Goal: Task Accomplishment & Management: Manage account settings

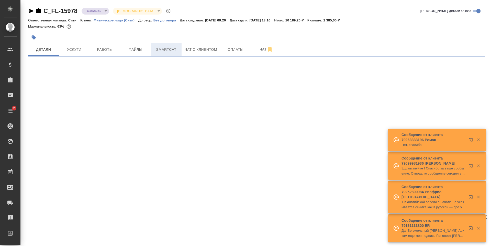
select select "RU"
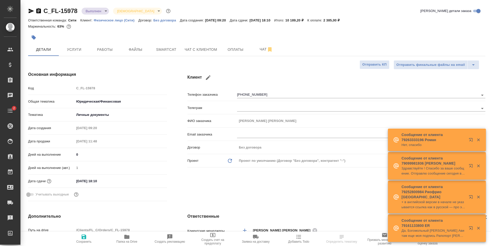
type textarea "x"
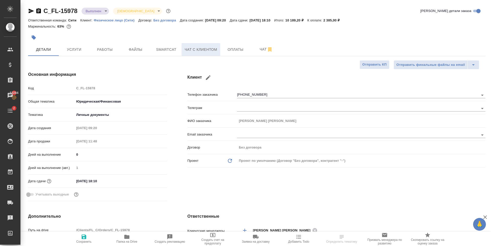
click at [215, 43] on button "Чат с клиентом" at bounding box center [200, 49] width 39 height 13
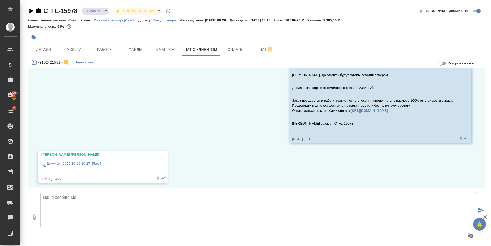
scroll to position [606, 0]
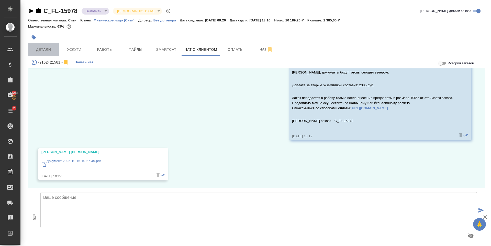
click at [41, 51] on span "Детали" at bounding box center [43, 50] width 25 height 6
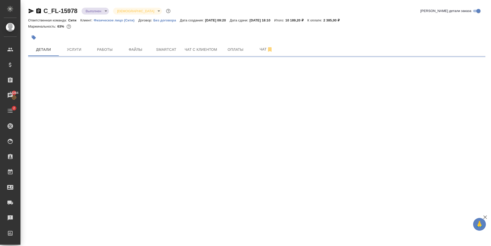
select select "RU"
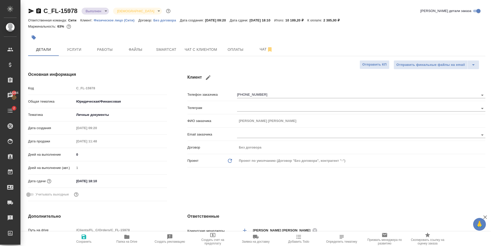
type textarea "x"
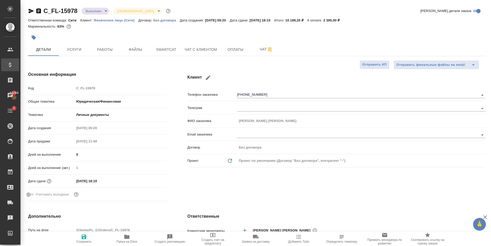
type textarea "x"
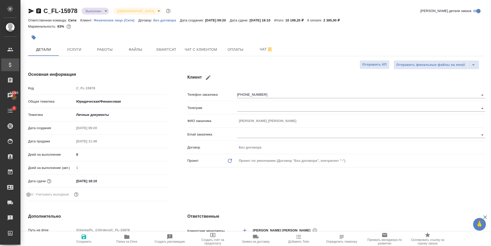
type textarea "x"
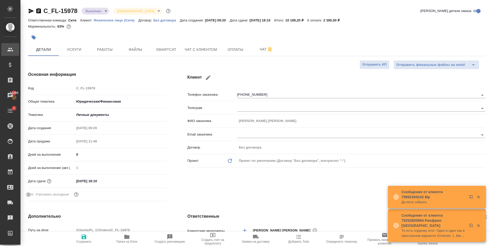
type textarea "x"
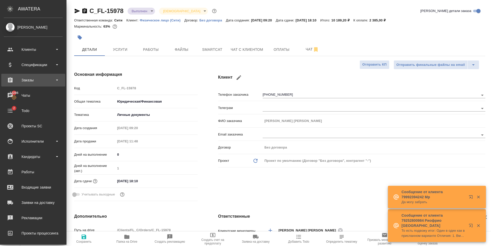
click at [48, 82] on div "Заказы" at bounding box center [33, 80] width 59 height 8
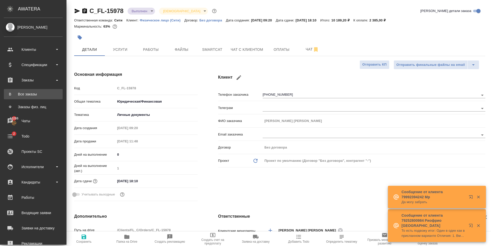
click at [38, 97] on link "В Все заказы" at bounding box center [33, 94] width 59 height 10
type textarea "x"
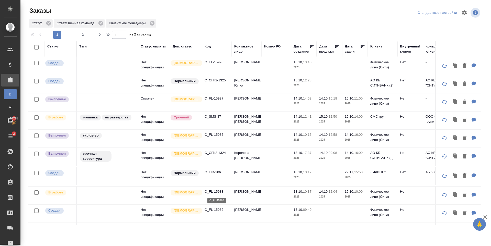
click at [216, 191] on p "C_FL-15983" at bounding box center [217, 191] width 25 height 5
click at [213, 134] on p "C_FL-15985" at bounding box center [217, 134] width 25 height 5
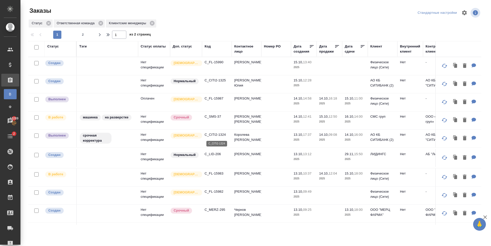
click at [215, 132] on p "C_CITI2-1324" at bounding box center [217, 134] width 25 height 5
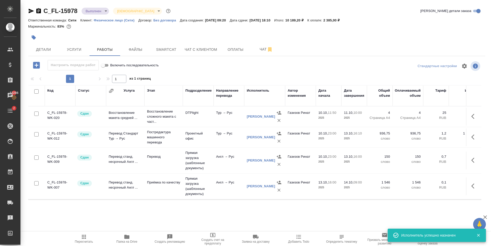
scroll to position [24, 0]
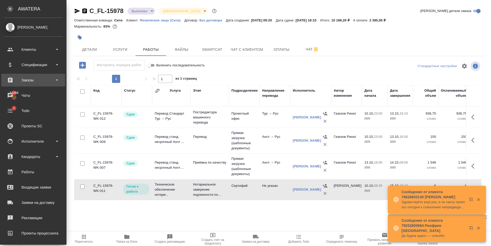
click at [36, 83] on div "Заказы" at bounding box center [33, 80] width 59 height 8
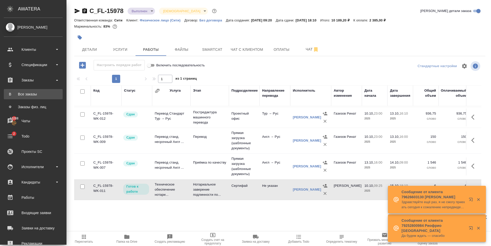
click at [35, 96] on div "Все заказы" at bounding box center [33, 94] width 54 height 5
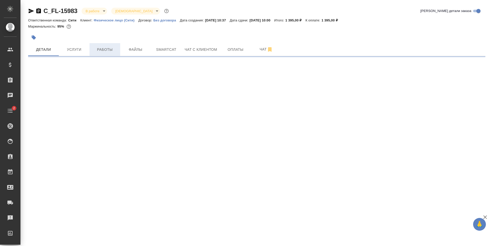
click at [97, 51] on span "Работы" at bounding box center [105, 50] width 25 height 6
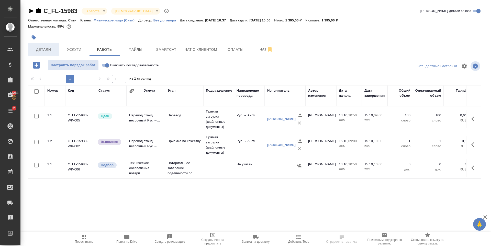
click at [56, 53] on button "Детали" at bounding box center [43, 49] width 31 height 13
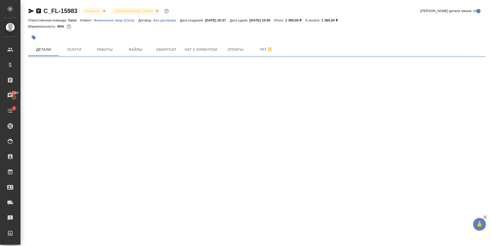
select select "RU"
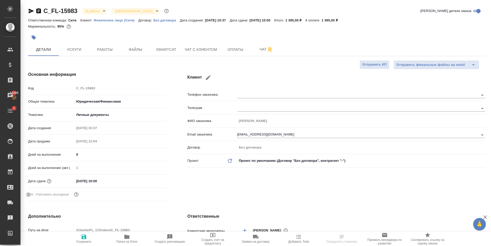
type textarea "x"
click at [39, 12] on icon "button" at bounding box center [38, 10] width 5 height 5
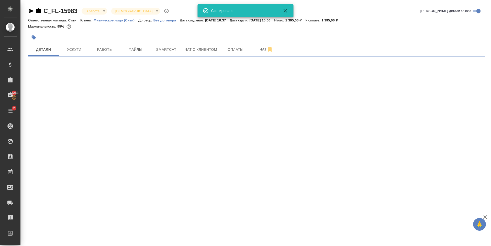
select select "RU"
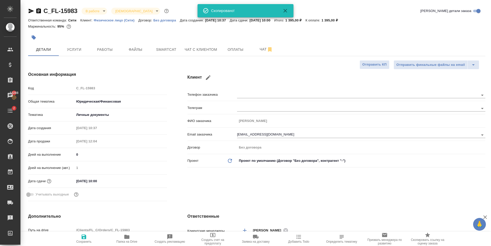
type textarea "x"
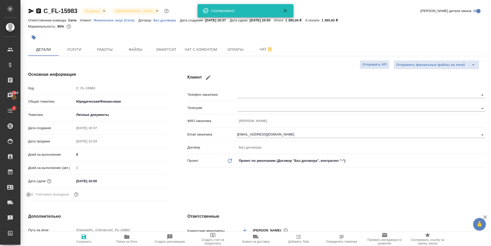
type textarea "x"
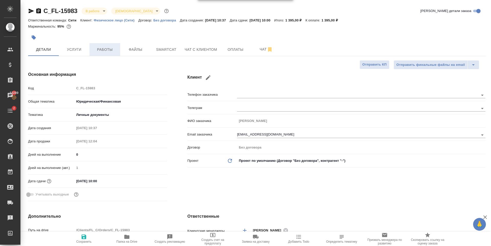
click at [109, 49] on span "Работы" at bounding box center [105, 50] width 25 height 6
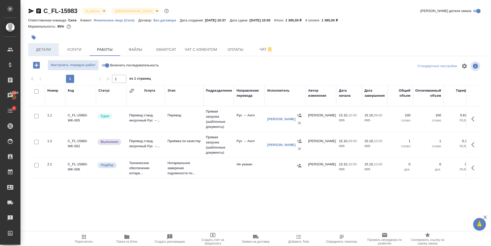
click at [50, 53] on button "Детали" at bounding box center [43, 49] width 31 height 13
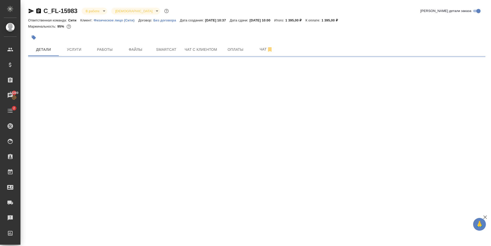
select select "RU"
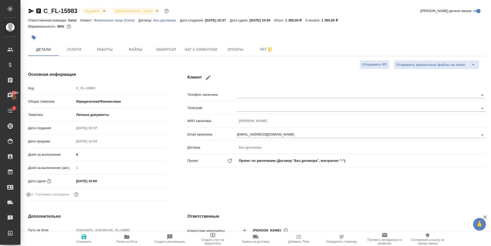
type textarea "x"
click at [98, 180] on input "15.10.2025 10:00" at bounding box center [97, 181] width 45 height 7
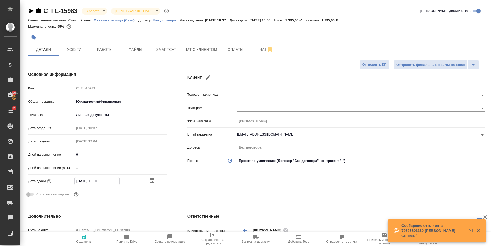
type input "15.10.2025 10:0_"
type textarea "x"
type input "15.10.2025 18:00"
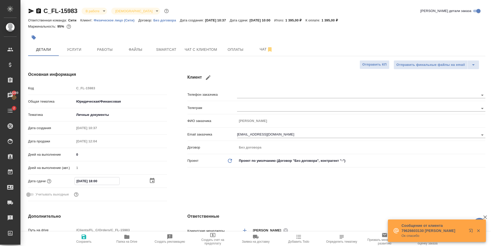
type textarea "x"
type input "15.10.2025 18:00"
click at [83, 237] on icon "button" at bounding box center [84, 237] width 5 height 5
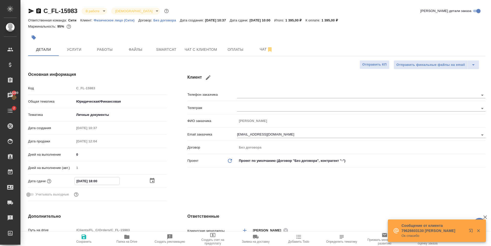
type textarea "x"
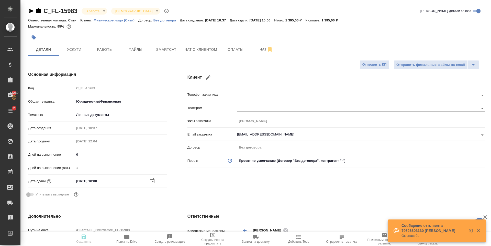
type textarea "x"
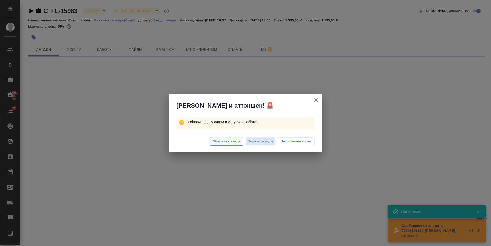
click at [219, 144] on span "Обновить везде" at bounding box center [226, 142] width 28 height 6
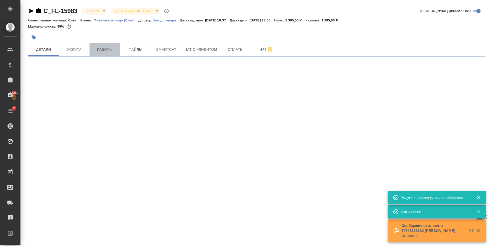
click at [107, 47] on span "Работы" at bounding box center [105, 50] width 25 height 6
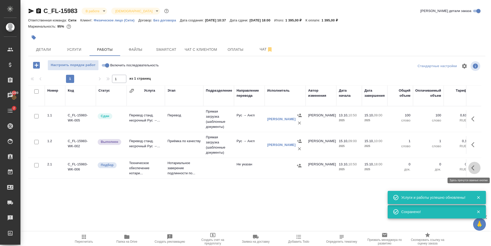
click at [475, 167] on icon "button" at bounding box center [474, 168] width 6 height 6
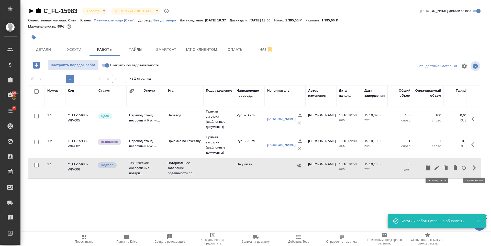
click at [437, 170] on icon "button" at bounding box center [437, 168] width 6 height 6
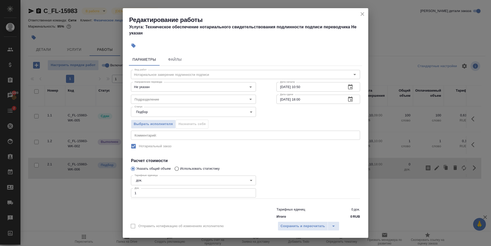
type input "1"
click at [248, 192] on input "1" at bounding box center [193, 193] width 125 height 9
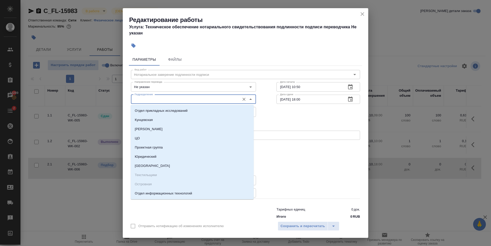
click at [160, 98] on input "Подразделение" at bounding box center [184, 99] width 105 height 6
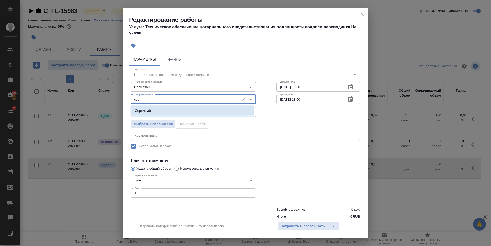
click at [161, 112] on li "Сертифай" at bounding box center [192, 110] width 123 height 9
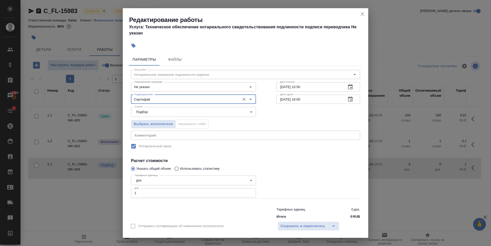
type input "Сертифай"
click at [217, 139] on div "x Комментарий:" at bounding box center [245, 135] width 229 height 9
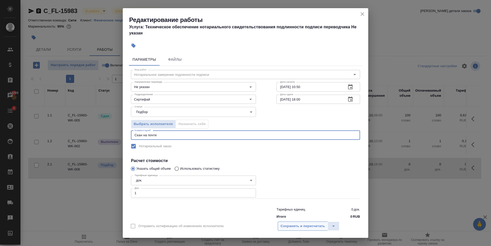
type textarea "Скан на почте"
click at [290, 226] on span "Сохранить и пересчитать" at bounding box center [302, 227] width 44 height 6
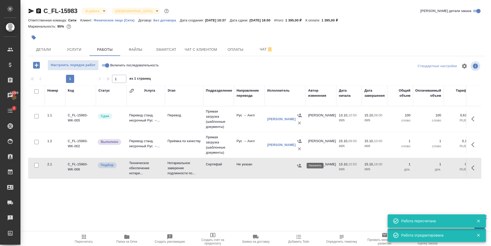
click at [299, 166] on icon "button" at bounding box center [299, 165] width 5 height 5
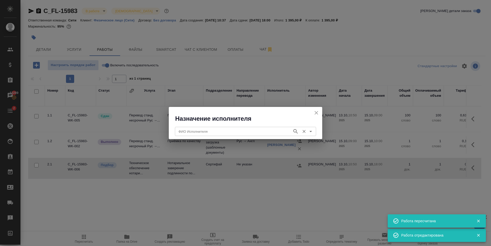
click at [207, 131] on input "ФИО Исполнителя" at bounding box center [232, 132] width 113 height 6
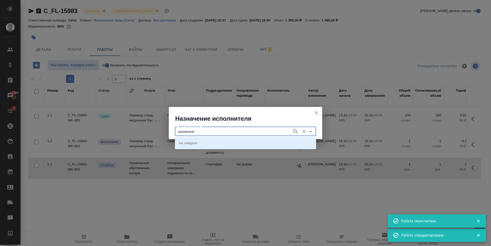
type input "шишенков"
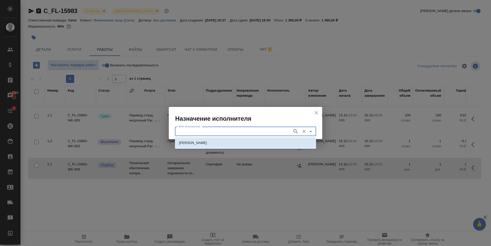
click at [207, 144] on p "НОТАРИУС Шишенков Леонид Васильевич" at bounding box center [193, 143] width 28 height 5
type input "НОТАРИУС Шишенков Леонид Васильевич"
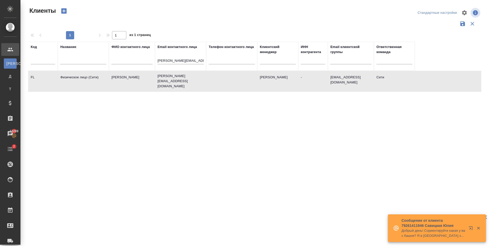
select select "RU"
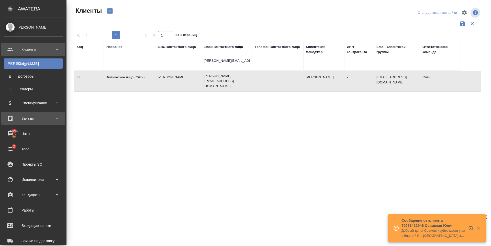
click at [36, 121] on div "Заказы" at bounding box center [33, 119] width 59 height 8
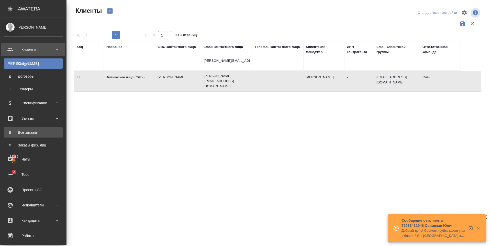
click at [32, 131] on div "Все заказы" at bounding box center [33, 132] width 54 height 5
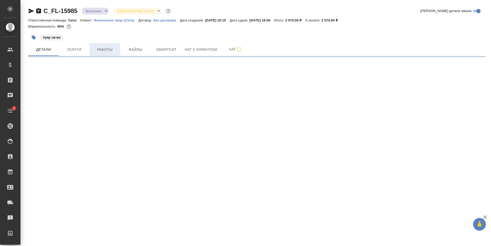
click at [94, 49] on span "Работы" at bounding box center [105, 50] width 25 height 6
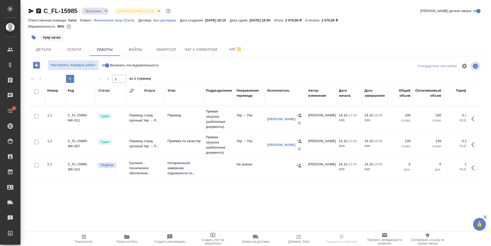
click at [475, 169] on icon "button" at bounding box center [474, 168] width 6 height 6
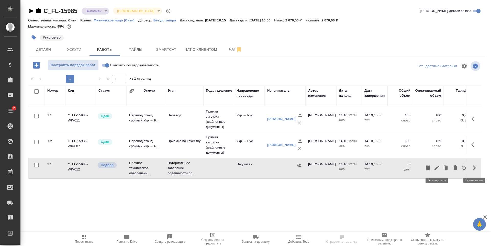
click at [434, 168] on icon "button" at bounding box center [437, 168] width 6 height 6
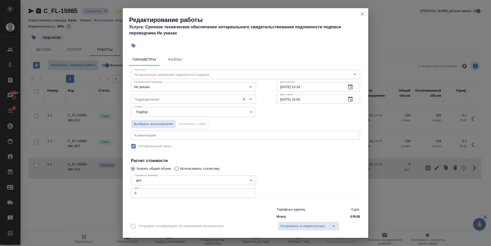
click at [175, 101] on input "Подразделение" at bounding box center [184, 99] width 105 height 6
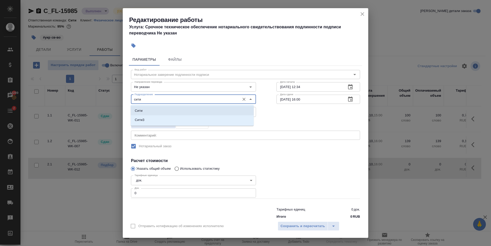
click at [179, 108] on li "Сити" at bounding box center [192, 110] width 123 height 9
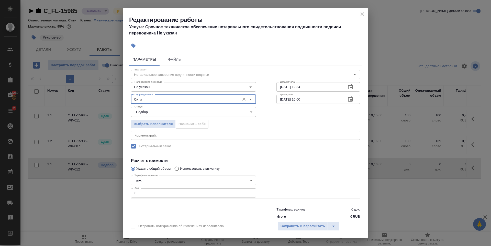
type input "Сити"
type input "1"
click at [249, 192] on input "1" at bounding box center [193, 193] width 125 height 9
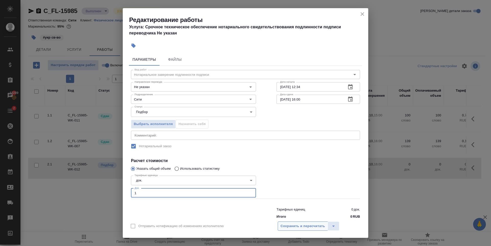
click at [303, 225] on span "Сохранить и пересчитать" at bounding box center [302, 227] width 44 height 6
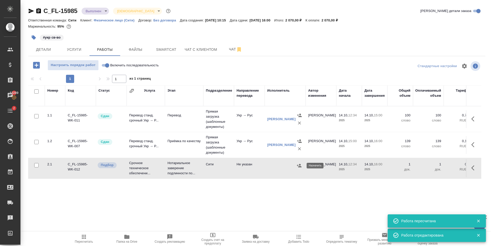
click at [298, 166] on icon "button" at bounding box center [299, 165] width 5 height 5
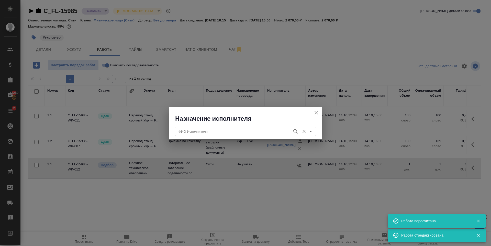
click at [213, 128] on div "ФИО Исполнителя" at bounding box center [245, 131] width 141 height 9
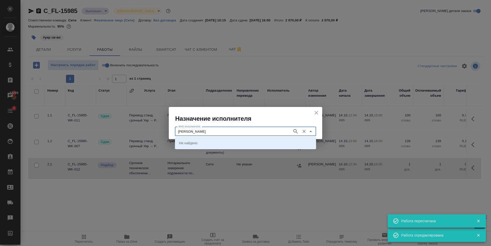
type input "крылова"
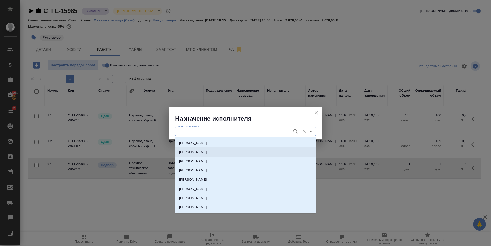
click at [207, 150] on p "НОТАРИУС Крылова Юлия Владимировна" at bounding box center [193, 152] width 28 height 5
type input "НОТАРИУС Крылова Юлия Владимировна"
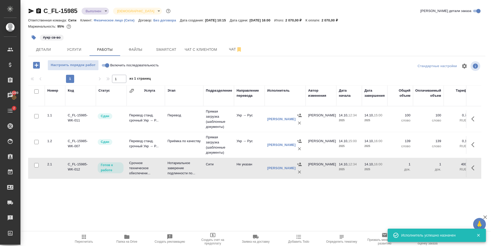
click at [105, 64] on input "Включить последовательность" at bounding box center [107, 65] width 18 height 6
checkbox input "true"
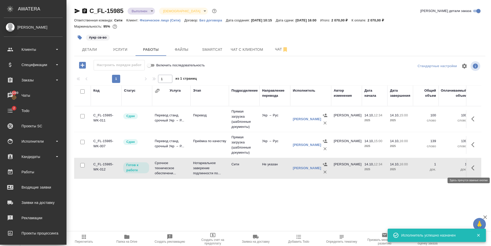
click at [475, 168] on icon "button" at bounding box center [474, 168] width 6 height 6
click at [437, 169] on icon "button" at bounding box center [437, 168] width 6 height 6
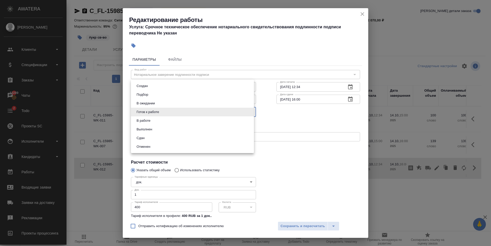
click at [163, 115] on body "🙏 .cls-1 fill:#fff; AWATERA Zaytseva Svetlana Клиенты Спецификации Заказы 13289…" at bounding box center [245, 123] width 491 height 246
click at [149, 137] on li "Сдан" at bounding box center [192, 138] width 123 height 9
type input "closed"
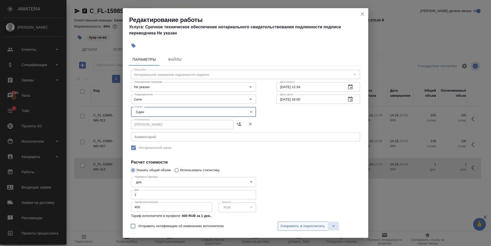
click at [310, 225] on span "Сохранить и пересчитать" at bounding box center [302, 227] width 44 height 6
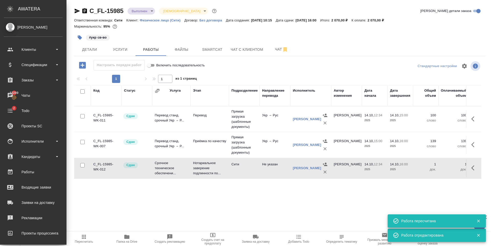
scroll to position [0, 172]
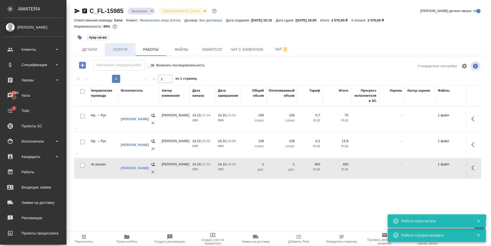
click at [124, 53] on button "Услуги" at bounding box center [120, 49] width 31 height 13
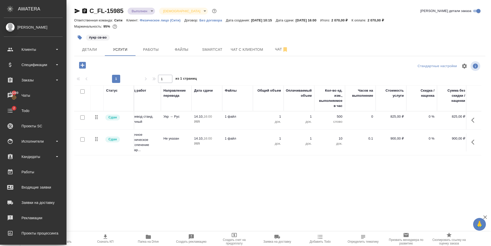
scroll to position [0, 75]
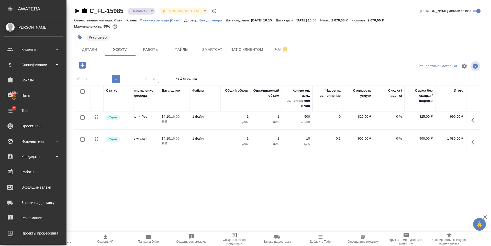
click at [480, 166] on div "Статус Услуга для клиента (RU) Вид работ Направление перевода Дата сдачи Файлы …" at bounding box center [277, 140] width 407 height 110
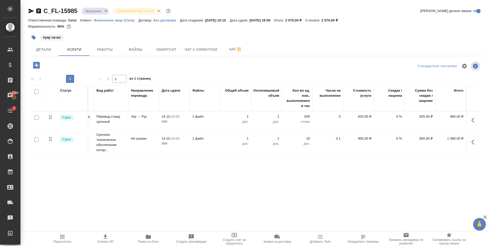
scroll to position [0, 29]
click at [42, 50] on span "Детали" at bounding box center [43, 50] width 25 height 6
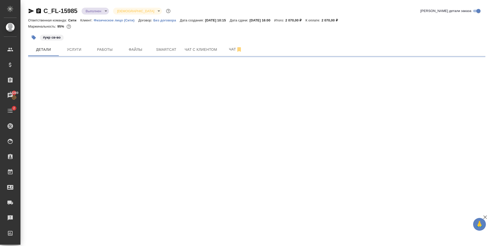
select select "RU"
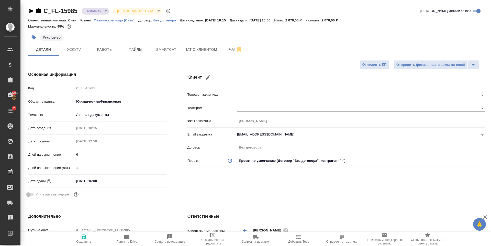
type textarea "x"
click at [72, 50] on span "Услуги" at bounding box center [74, 50] width 25 height 6
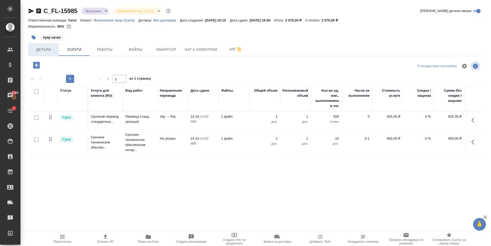
click at [47, 46] on button "Детали" at bounding box center [43, 49] width 31 height 13
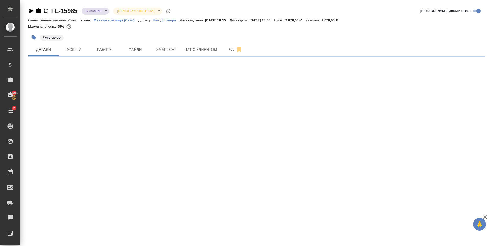
select select "RU"
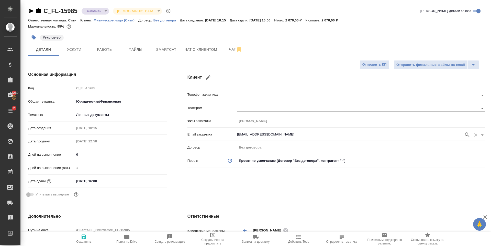
type textarea "x"
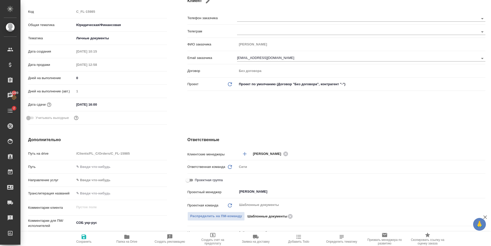
click at [197, 182] on span "Проектная группа" at bounding box center [209, 180] width 28 height 5
click at [197, 182] on input "Проектная группа" at bounding box center [187, 180] width 18 height 6
checkbox input "true"
type textarea "x"
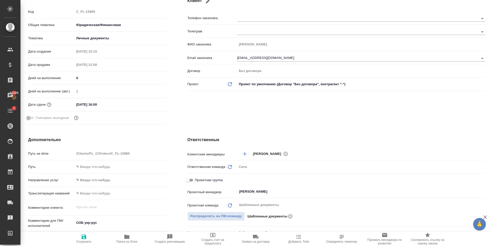
type textarea "x"
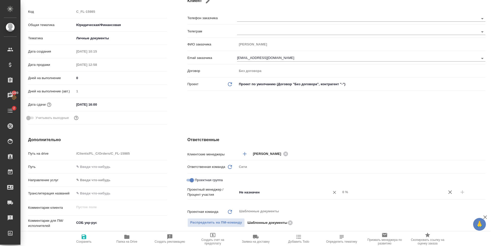
click at [255, 192] on input "Не назначен" at bounding box center [280, 192] width 83 height 6
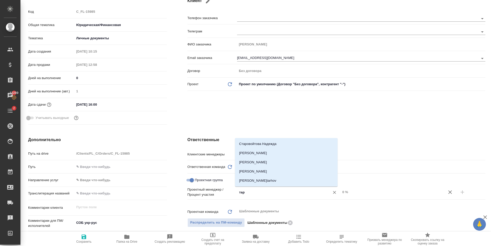
type input "тара"
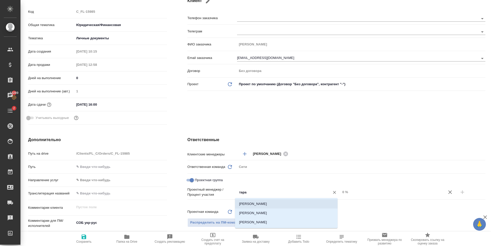
click at [252, 202] on li "[PERSON_NAME] [PERSON_NAME]" at bounding box center [286, 204] width 103 height 9
type textarea "x"
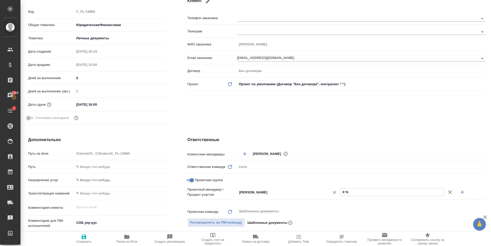
drag, startPoint x: 337, startPoint y: 192, endPoint x: 332, endPoint y: 193, distance: 4.6
click at [334, 193] on div "Тарабановская Анастасия ​ 0 %" at bounding box center [361, 192] width 248 height 9
type input "5 %"
type textarea "x"
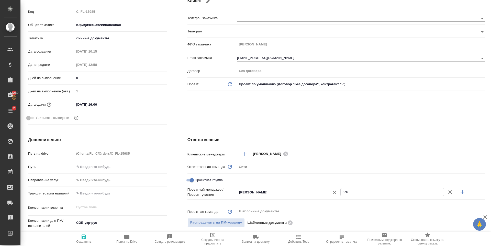
type textarea "x"
type input "50 %"
type textarea "x"
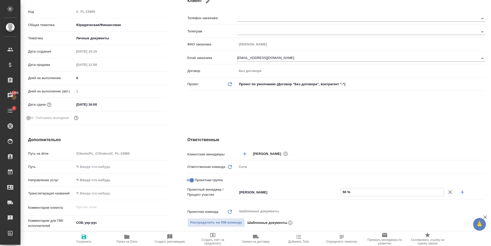
type input "50 %"
click at [460, 193] on icon "button" at bounding box center [462, 192] width 6 height 6
type textarea "x"
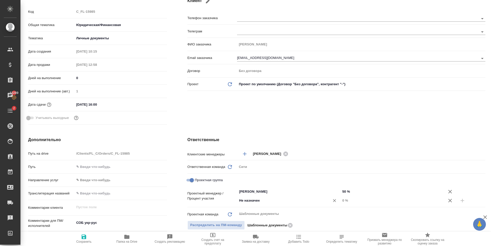
click at [264, 203] on input "Не назначен" at bounding box center [280, 201] width 83 height 6
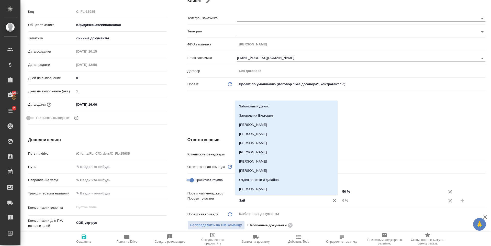
type input "Зайц"
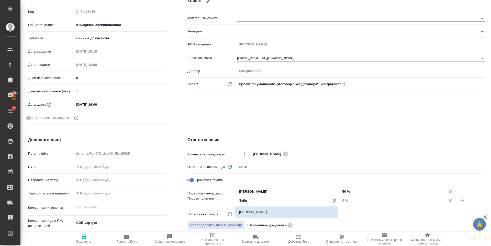
click at [276, 211] on li "[PERSON_NAME]" at bounding box center [286, 212] width 103 height 9
type textarea "x"
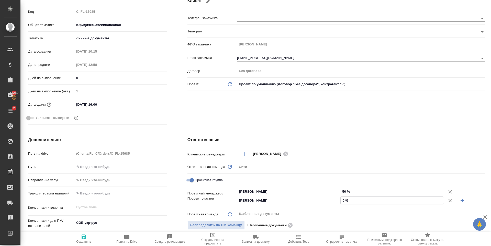
drag, startPoint x: 343, startPoint y: 201, endPoint x: 338, endPoint y: 203, distance: 5.0
click at [341, 202] on input "0 %" at bounding box center [392, 200] width 103 height 7
type input "5 %"
type textarea "x"
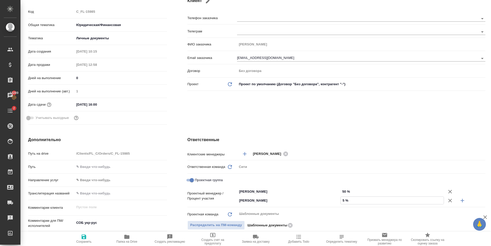
type textarea "x"
type input "50 %"
type textarea "x"
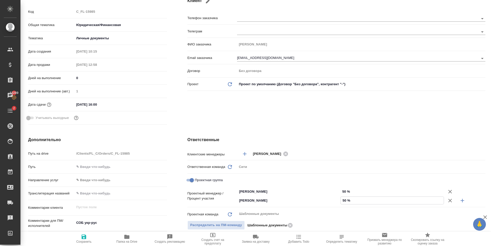
type input "50 %"
click at [83, 237] on icon "button" at bounding box center [84, 237] width 5 height 5
type textarea "x"
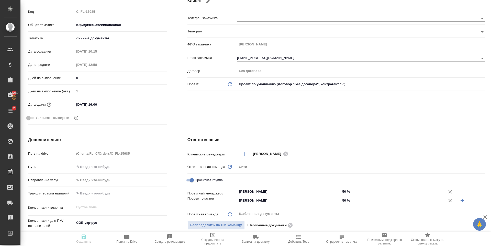
type textarea "x"
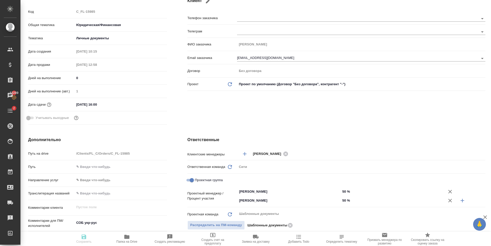
type textarea "x"
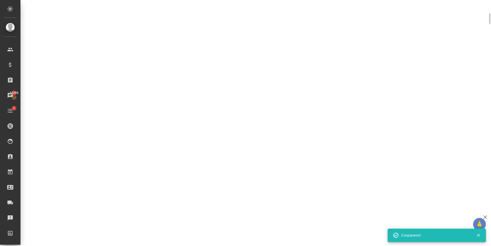
scroll to position [73, 0]
select select "RU"
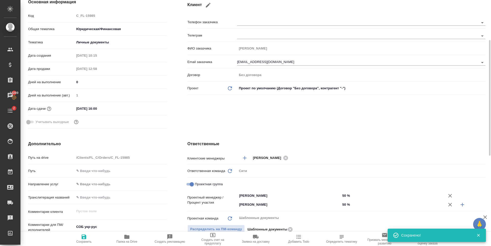
scroll to position [77, 0]
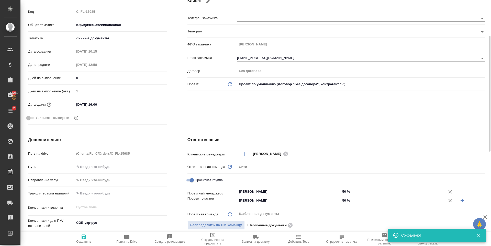
type textarea "x"
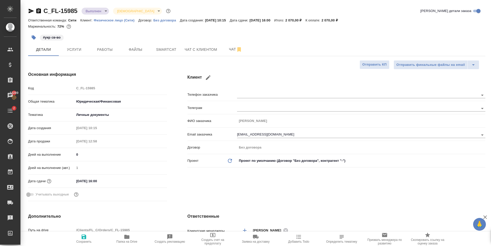
click at [103, 10] on body "🙏 .cls-1 fill:#fff; AWATERA Zaytseva Svetlana Клиенты Спецификации Заказы 13289…" at bounding box center [245, 123] width 491 height 246
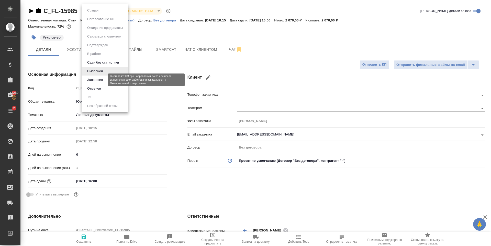
click at [100, 81] on button "Завершен" at bounding box center [95, 80] width 19 height 6
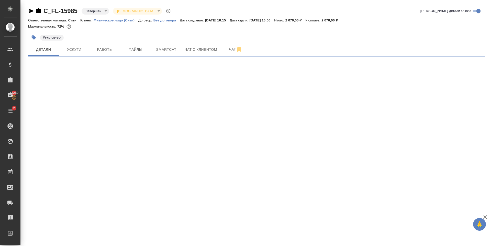
select select "RU"
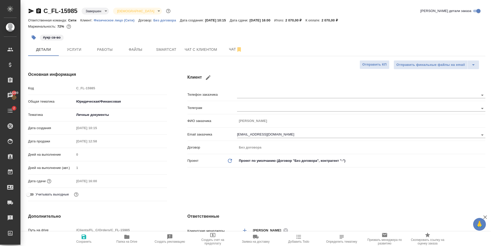
type textarea "x"
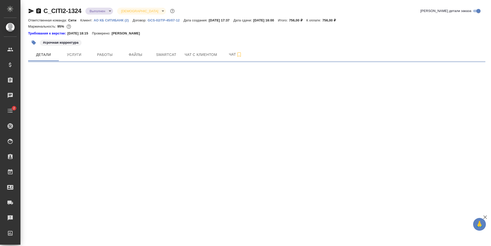
select select "RU"
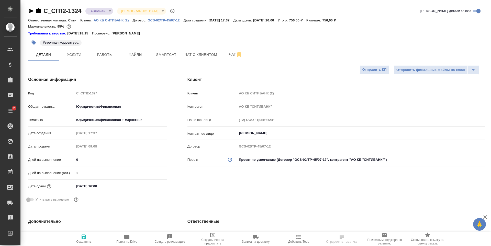
type textarea "x"
click at [101, 10] on body "🙏 .cls-1 fill:#fff; AWATERA [PERSON_NAME] Спецификации Заказы Чаты 2 Todo Проек…" at bounding box center [245, 123] width 491 height 246
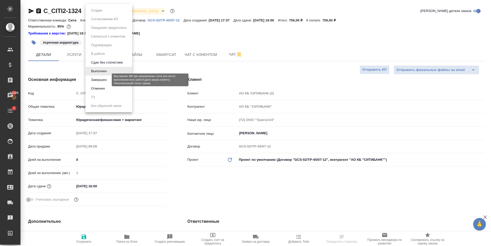
click at [108, 81] on button "Завершен" at bounding box center [98, 80] width 19 height 6
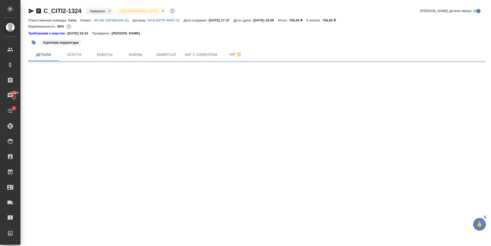
select select "RU"
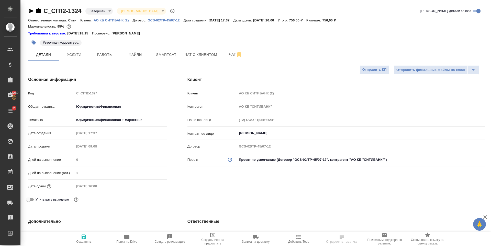
type textarea "x"
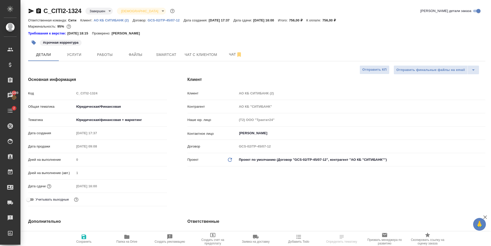
type textarea "x"
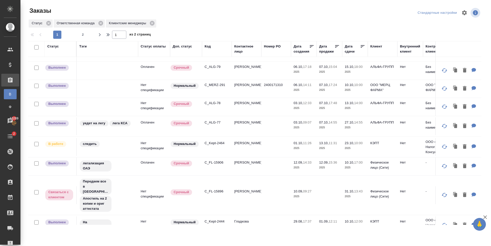
scroll to position [326, 0]
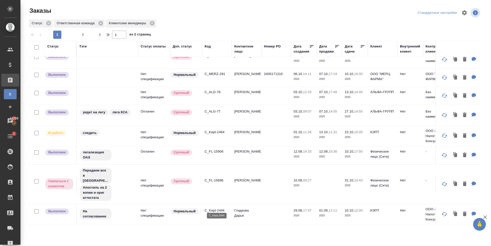
click at [209, 208] on p "C_Kept-2444" at bounding box center [217, 210] width 25 height 5
click at [210, 109] on p "C_ALG-77" at bounding box center [217, 111] width 25 height 5
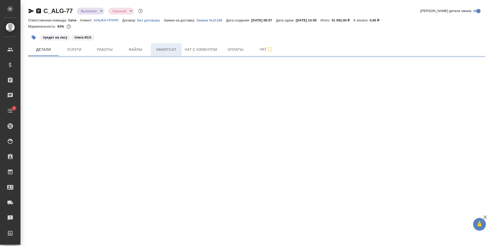
select select "RU"
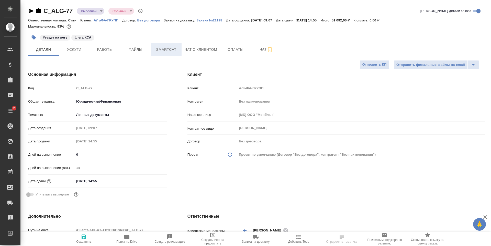
type textarea "x"
click at [84, 47] on span "Услуги" at bounding box center [74, 50] width 25 height 6
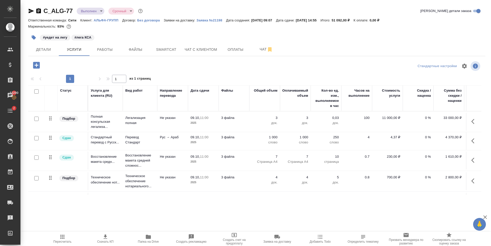
click at [39, 119] on div at bounding box center [37, 119] width 12 height 7
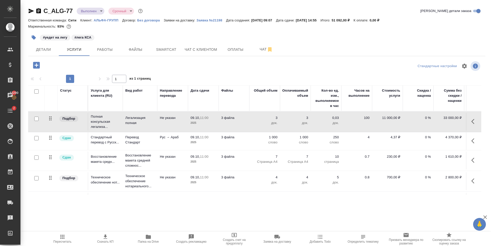
click at [37, 119] on input "checkbox" at bounding box center [36, 119] width 4 height 4
checkbox input "true"
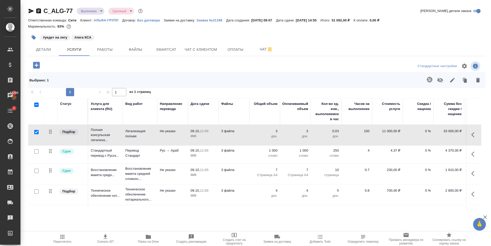
click at [480, 80] on icon "button" at bounding box center [478, 80] width 6 height 6
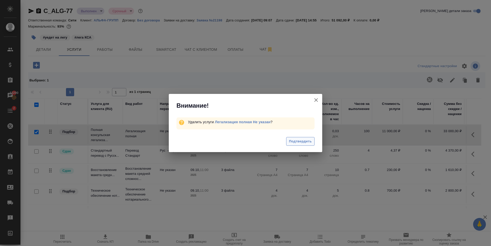
click at [305, 143] on span "Подтвердить" at bounding box center [300, 142] width 23 height 6
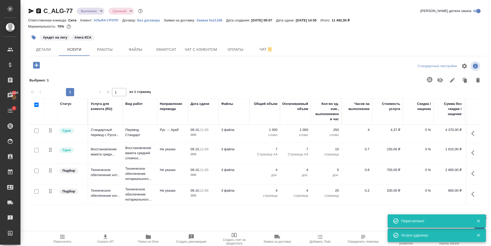
scroll to position [1, 0]
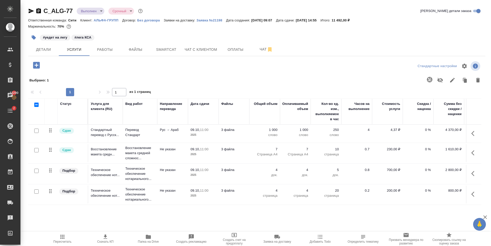
click at [37, 66] on icon "button" at bounding box center [36, 65] width 7 height 7
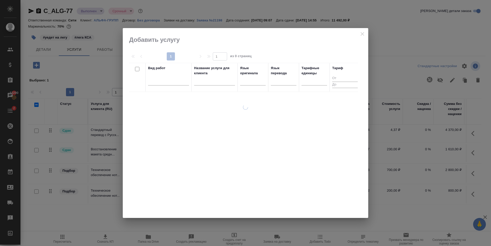
click at [157, 86] on div at bounding box center [168, 82] width 41 height 13
click at [159, 82] on div at bounding box center [168, 80] width 41 height 7
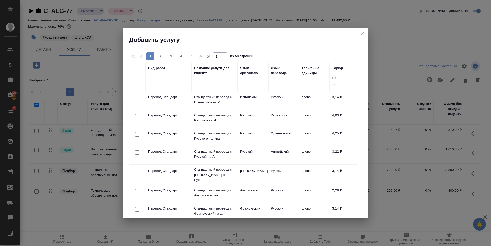
click at [159, 82] on div at bounding box center [168, 80] width 41 height 7
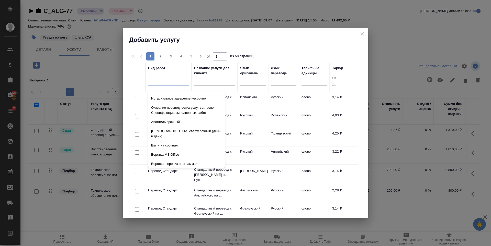
scroll to position [0, 0]
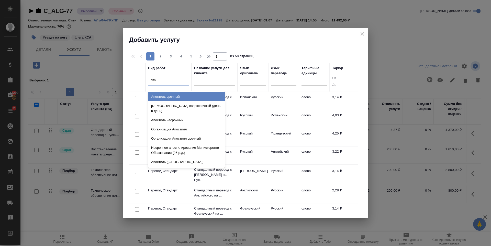
type input "апос"
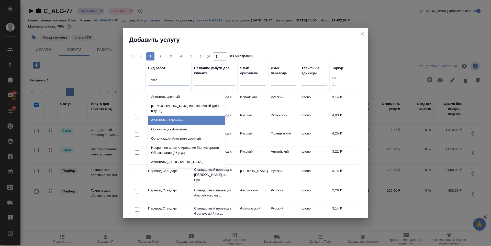
click at [180, 116] on div "Апостиль несрочный" at bounding box center [186, 120] width 77 height 9
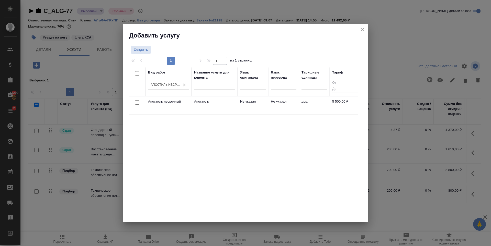
click at [136, 104] on input "checkbox" at bounding box center [137, 102] width 4 height 4
checkbox input "true"
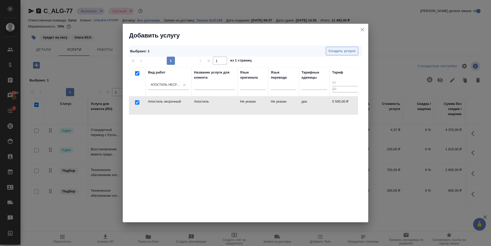
click at [334, 48] on span "Создать услуги" at bounding box center [341, 51] width 27 height 6
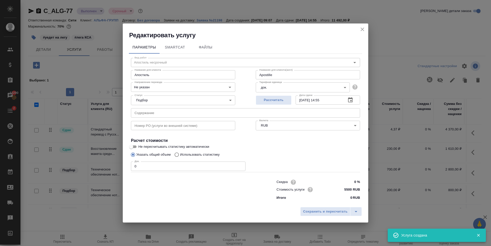
type input "Apostille"
type input "1"
click at [241, 166] on input "1" at bounding box center [188, 166] width 115 height 9
type input "Apostille"
type input "2"
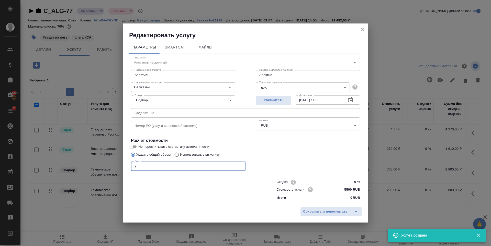
click at [241, 166] on input "2" at bounding box center [188, 166] width 115 height 9
type input "Apostille"
type input "3"
click at [241, 166] on input "3" at bounding box center [188, 166] width 115 height 9
click at [272, 161] on div "Док. 3 Док." at bounding box center [245, 166] width 229 height 12
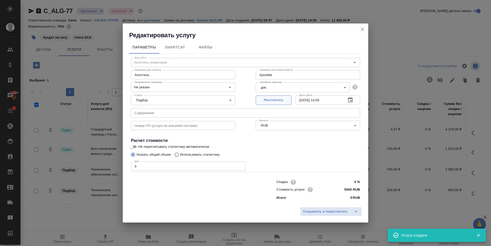
click at [273, 105] on div "Рассчитать" at bounding box center [274, 100] width 36 height 12
click at [274, 97] on button "Рассчитать" at bounding box center [274, 100] width 36 height 9
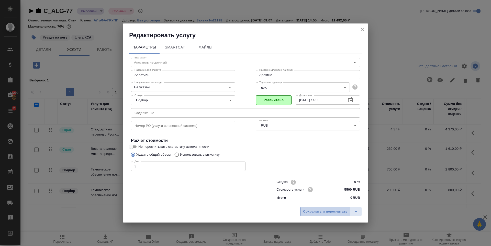
click at [310, 208] on button "Сохранить и пересчитать" at bounding box center [325, 211] width 50 height 9
type input "Apostille"
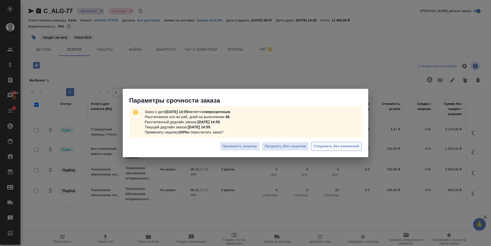
click at [337, 148] on span "Сохранить без изменений" at bounding box center [336, 147] width 45 height 6
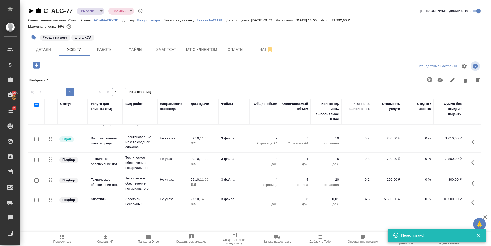
scroll to position [19, 0]
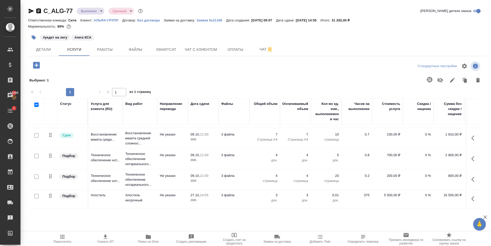
drag, startPoint x: 347, startPoint y: 204, endPoint x: 408, endPoint y: 215, distance: 62.1
click at [408, 215] on div "C_ALG-77 Выполнен completed Срочный urgent Кратко детали заказа Ответственная к…" at bounding box center [256, 111] width 463 height 222
drag, startPoint x: 407, startPoint y: 209, endPoint x: 455, endPoint y: 211, distance: 48.4
click at [456, 213] on div "C_ALG-77 Выполнен completed Срочный urgent Кратко детали заказа Ответственная к…" at bounding box center [256, 111] width 463 height 222
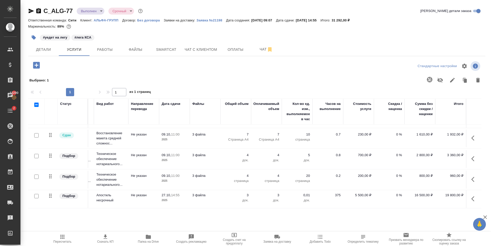
click at [454, 218] on div "C_ALG-77 Выполнен completed Срочный urgent Кратко детали заказа Ответственная к…" at bounding box center [256, 111] width 463 height 222
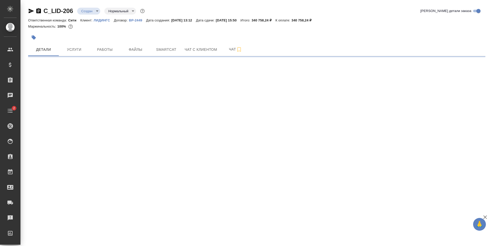
select select "RU"
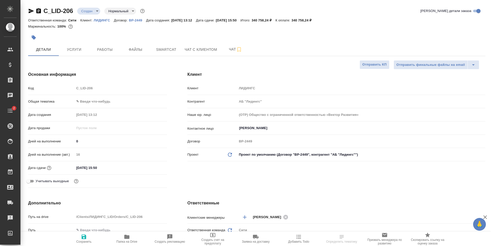
type textarea "x"
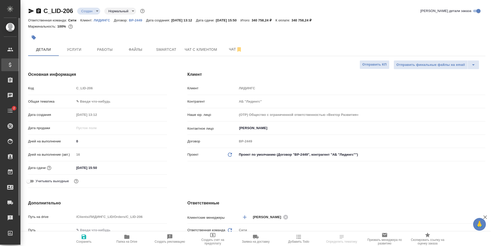
type textarea "x"
click at [78, 49] on span "Услуги" at bounding box center [74, 50] width 25 height 6
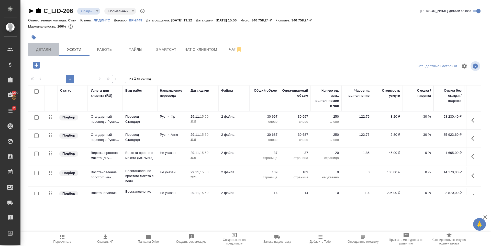
click at [49, 45] on button "Детали" at bounding box center [43, 49] width 31 height 13
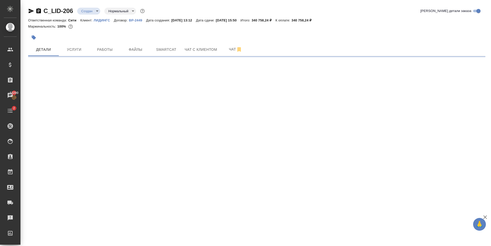
select select "RU"
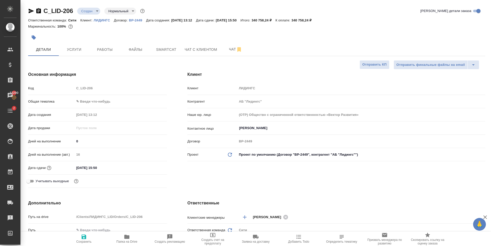
type textarea "x"
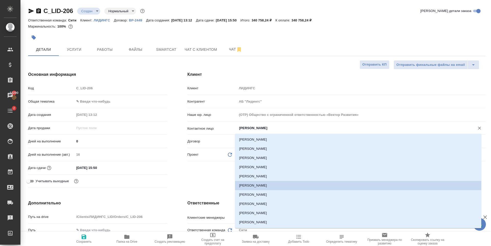
click at [273, 129] on input "[PERSON_NAME]" at bounding box center [353, 128] width 228 height 6
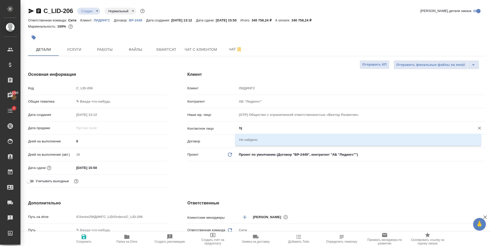
type input "h"
type textarea "x"
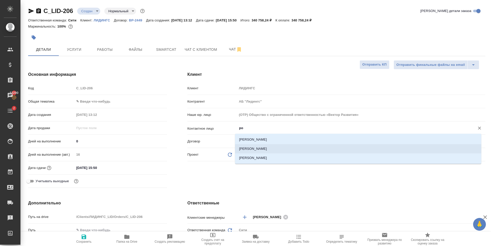
click at [270, 148] on li "[PERSON_NAME] [PERSON_NAME]" at bounding box center [358, 148] width 246 height 9
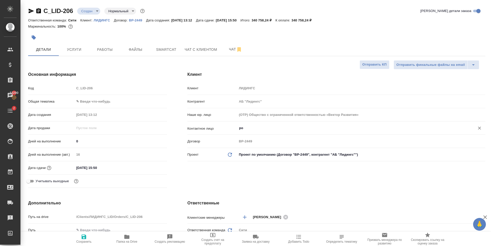
type input "[PERSON_NAME] [PERSON_NAME]"
type textarea "x"
type input "[PERSON_NAME] [PERSON_NAME]"
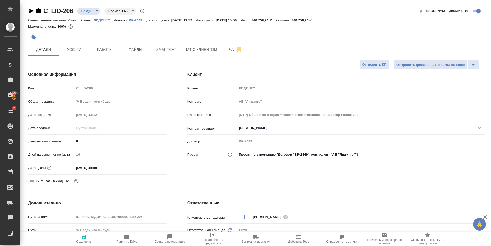
drag, startPoint x: 81, startPoint y: 240, endPoint x: 82, endPoint y: 236, distance: 3.8
click at [81, 240] on icon "button" at bounding box center [84, 237] width 6 height 6
type textarea "x"
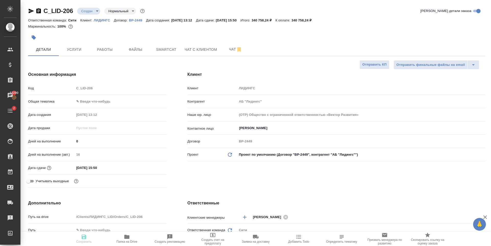
type textarea "x"
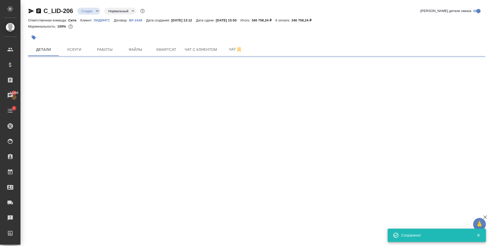
select select "RU"
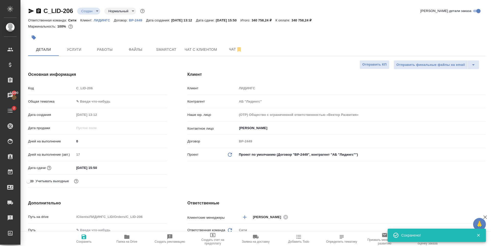
type textarea "x"
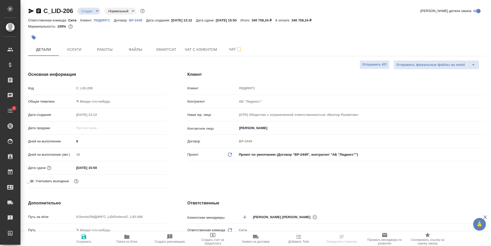
select select "RU"
type textarea "x"
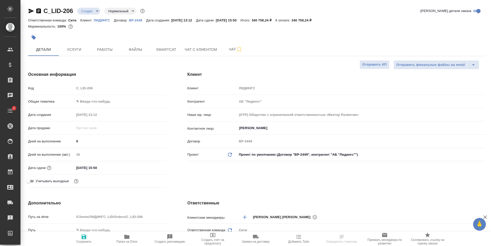
type textarea "x"
select select "RU"
type textarea "x"
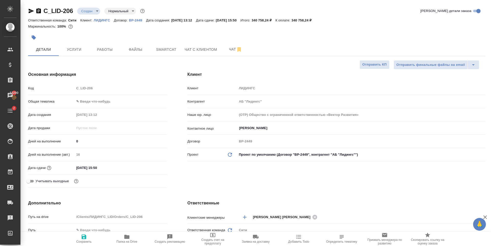
type textarea "x"
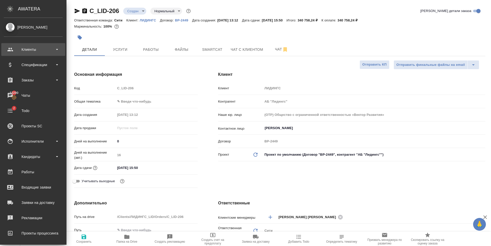
type textarea "x"
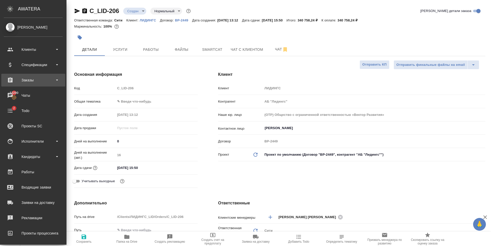
click at [32, 83] on div "Заказы" at bounding box center [33, 80] width 59 height 8
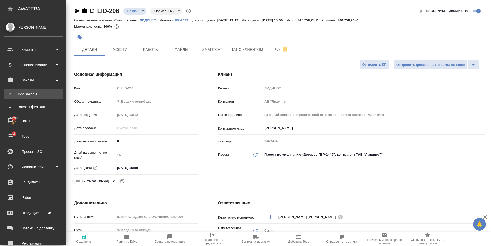
click at [40, 93] on div "Все заказы" at bounding box center [33, 94] width 54 height 5
type textarea "x"
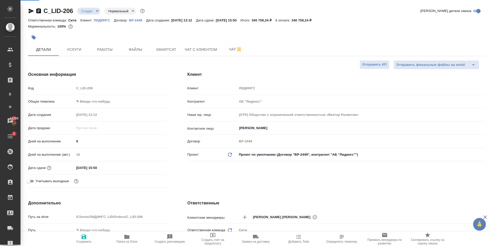
type textarea "x"
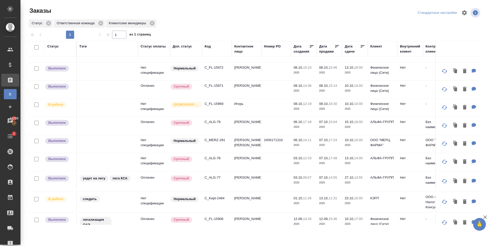
scroll to position [256, 0]
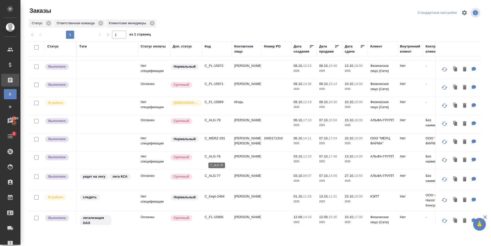
click at [217, 155] on p "C_ALG-78" at bounding box center [217, 156] width 25 height 5
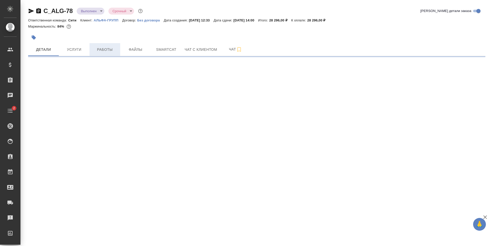
select select "RU"
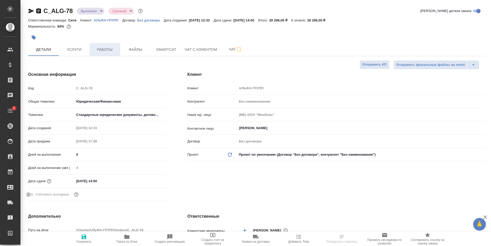
click at [100, 50] on span "Работы" at bounding box center [105, 50] width 25 height 6
type textarea "x"
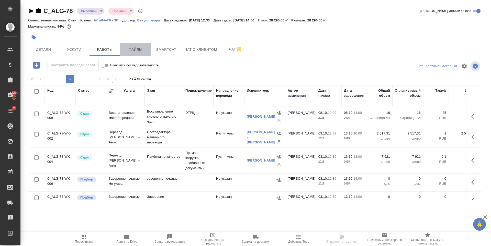
click at [136, 50] on span "Файлы" at bounding box center [135, 50] width 25 height 6
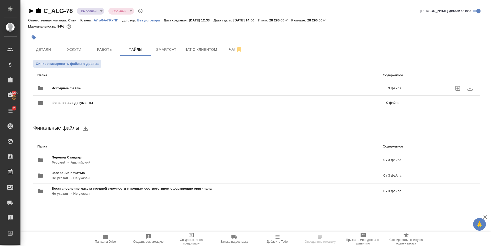
click at [470, 86] on icon "download" at bounding box center [470, 88] width 6 height 6
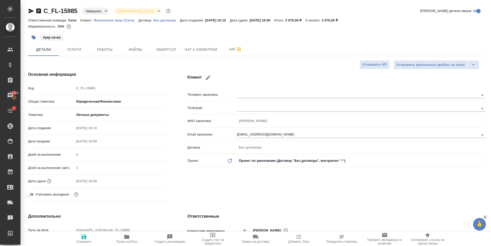
select select "RU"
click at [99, 45] on button "Работы" at bounding box center [104, 49] width 31 height 13
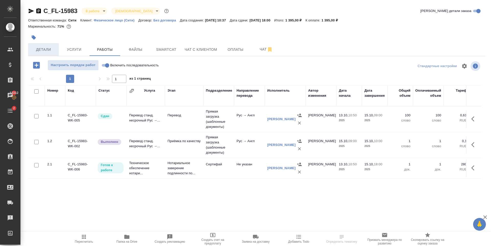
click at [58, 49] on button "Детали" at bounding box center [43, 49] width 31 height 13
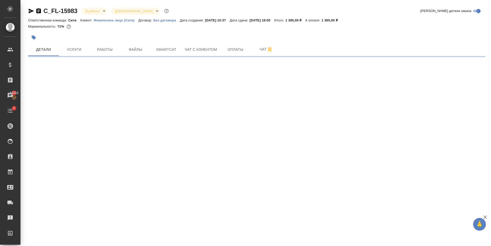
select select "RU"
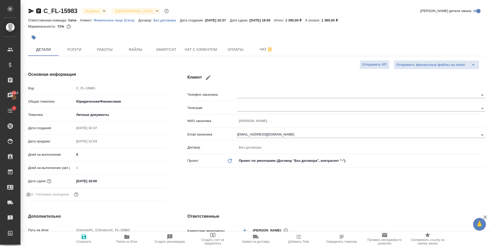
type textarea "x"
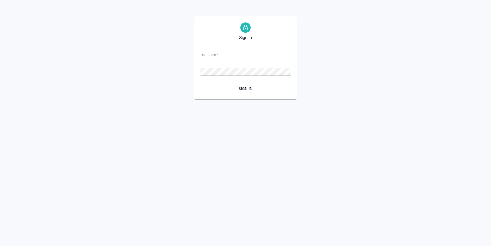
click at [219, 55] on input "Username   *" at bounding box center [245, 54] width 90 height 7
type input "s.zaytseva@awatera.com"
click at [245, 88] on span "Sign in" at bounding box center [246, 89] width 82 height 6
click at [238, 50] on div "Username   *" at bounding box center [245, 52] width 90 height 11
click at [234, 54] on input "Username   *" at bounding box center [245, 54] width 90 height 7
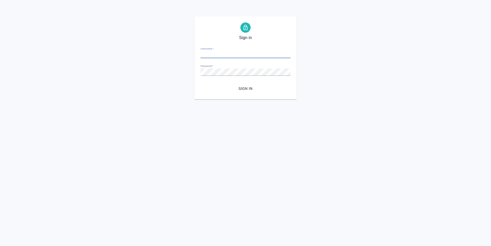
type input "s.zaytseva@awatera.com"
click at [247, 88] on span "Sign in" at bounding box center [246, 89] width 82 height 6
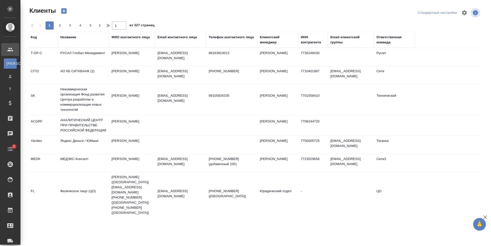
select select "RU"
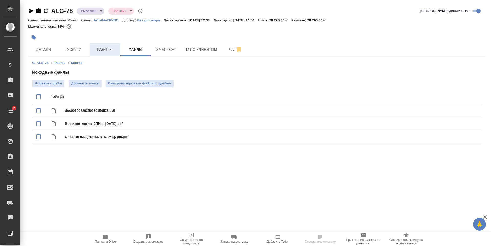
click at [93, 50] on span "Работы" at bounding box center [105, 50] width 25 height 6
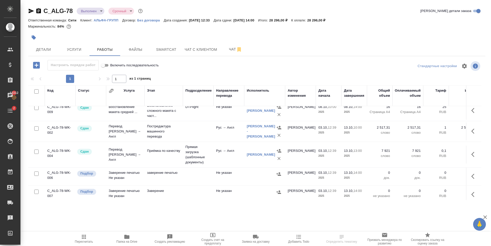
scroll to position [14, 0]
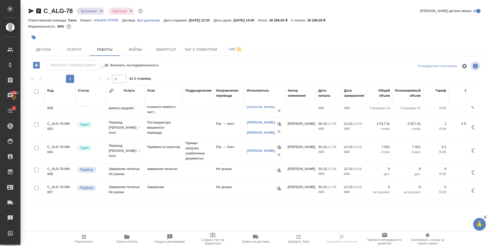
click at [37, 168] on input "checkbox" at bounding box center [36, 170] width 4 height 4
checkbox input "true"
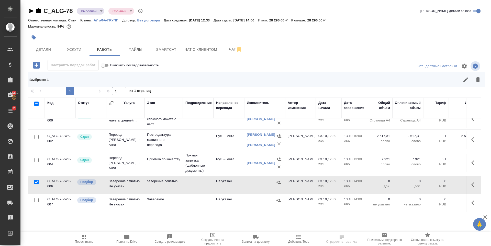
click at [36, 198] on input "checkbox" at bounding box center [36, 200] width 4 height 4
checkbox input "true"
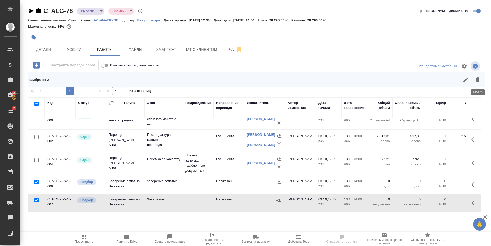
click at [478, 80] on icon "button" at bounding box center [478, 79] width 4 height 5
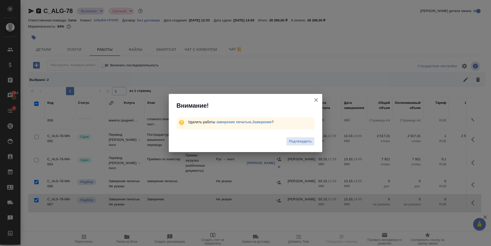
click at [306, 139] on span "Подтвердить" at bounding box center [300, 142] width 23 height 6
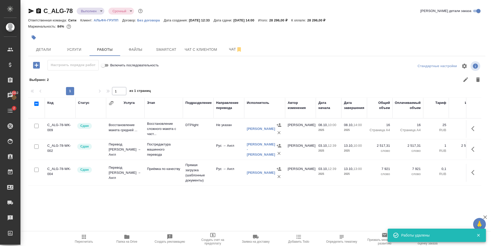
scroll to position [0, 0]
click at [41, 48] on span "Детали" at bounding box center [43, 50] width 25 height 6
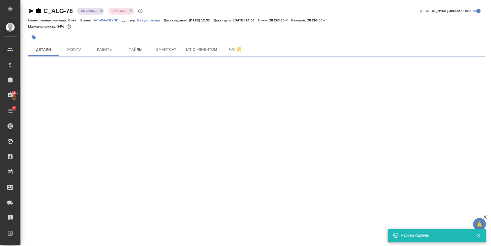
select select "RU"
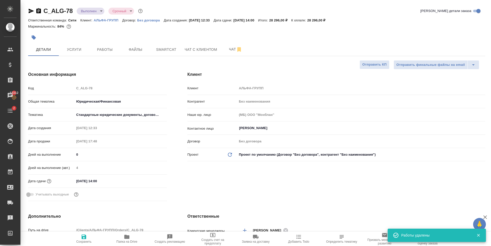
type textarea "x"
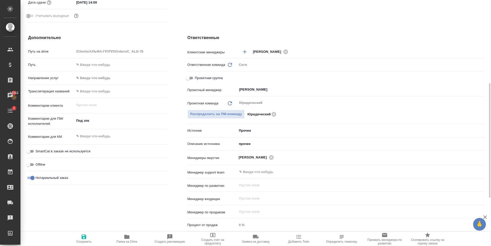
scroll to position [282, 0]
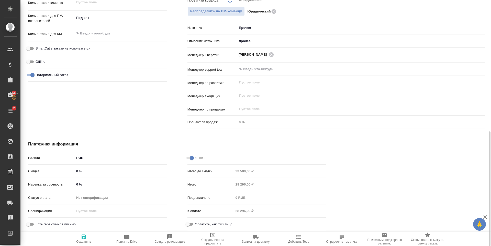
click at [189, 222] on input "Оплатить, как физ.лицо" at bounding box center [187, 225] width 18 height 6
checkbox input "true"
type textarea "x"
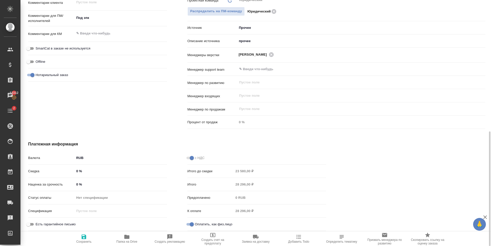
click at [85, 238] on icon "button" at bounding box center [84, 237] width 5 height 5
type textarea "x"
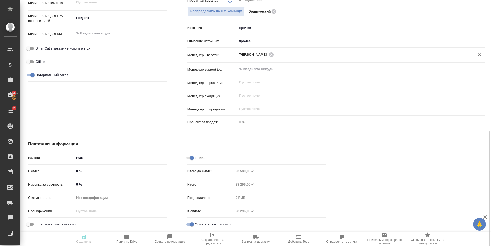
type textarea "x"
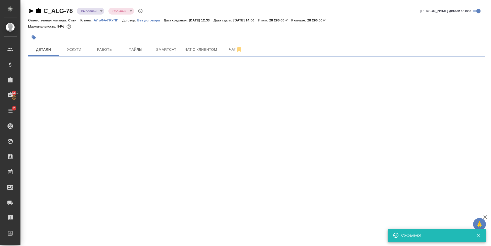
scroll to position [0, 0]
select select "RU"
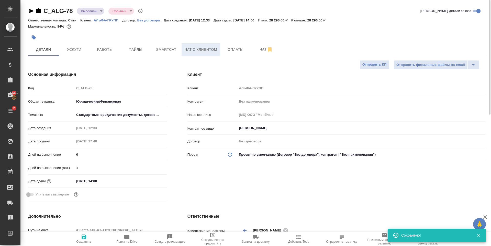
type textarea "x"
click at [231, 54] on button "Оплаты" at bounding box center [235, 49] width 31 height 13
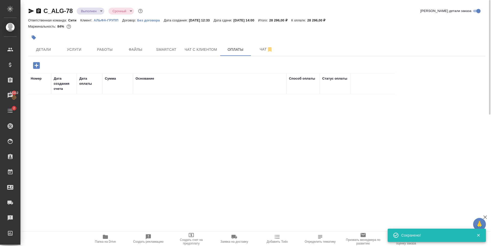
click at [37, 66] on icon "button" at bounding box center [36, 65] width 9 height 9
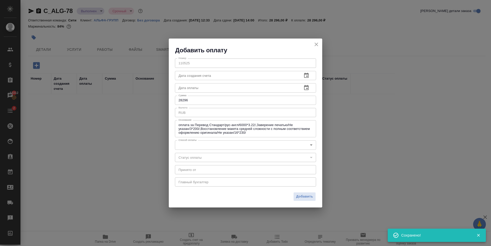
click at [196, 146] on body "🙏 .cls-1 fill:#fff; AWATERA Zaytseva Svetlana Клиенты Спецификации Заказы 13312…" at bounding box center [245, 123] width 491 height 246
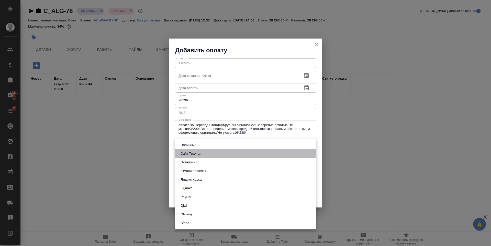
click at [196, 154] on button "Сайт Трактат" at bounding box center [191, 154] width 24 height 6
type input "site-traktat"
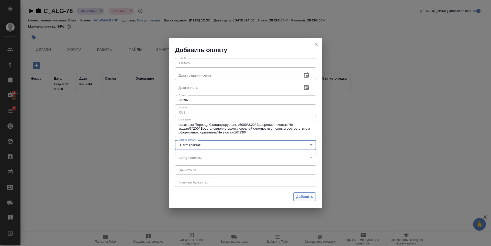
click at [306, 200] on span "Добавить" at bounding box center [304, 197] width 17 height 6
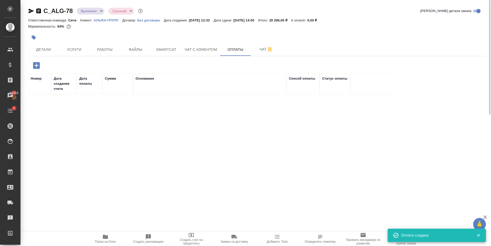
click at [88, 8] on body "🙏 .cls-1 fill:#fff; AWATERA Zaytseva Svetlana Клиенты Спецификации Заказы 13312…" at bounding box center [245, 123] width 491 height 246
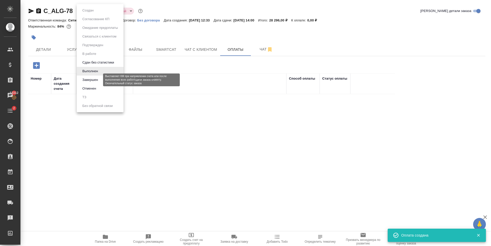
click at [96, 81] on button "Завершен" at bounding box center [90, 80] width 19 height 6
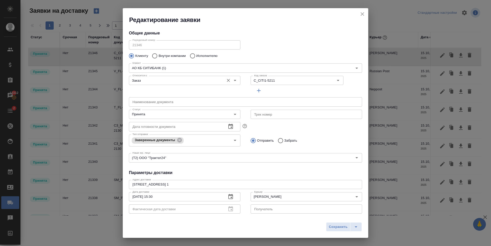
click at [153, 83] on input "Заказ" at bounding box center [175, 80] width 91 height 6
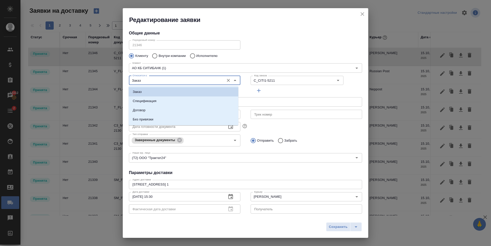
click at [153, 83] on input "Заказ" at bounding box center [175, 80] width 91 height 6
click at [336, 33] on div "Порядковый номер 21346 Порядковый номер" at bounding box center [245, 44] width 243 height 22
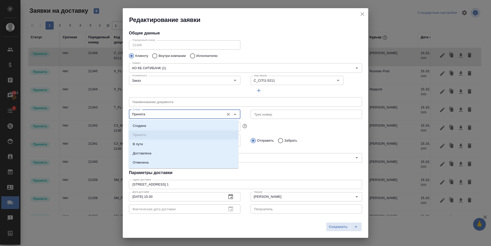
click at [156, 116] on input "Принята" at bounding box center [175, 114] width 91 height 6
click at [148, 156] on li "Доставлена" at bounding box center [184, 153] width 110 height 9
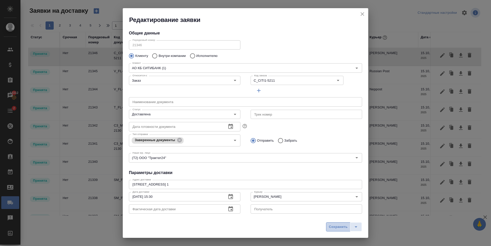
click at [336, 228] on span "Сохранить" at bounding box center [338, 227] width 19 height 6
type input "Принята"
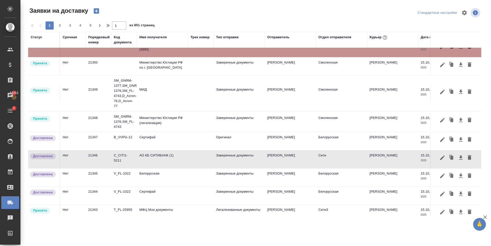
scroll to position [281, 0]
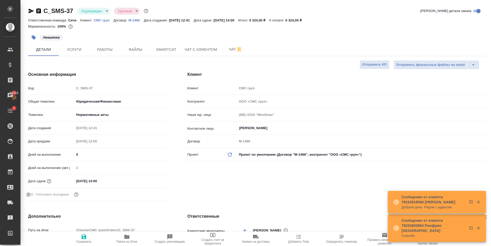
select select "RU"
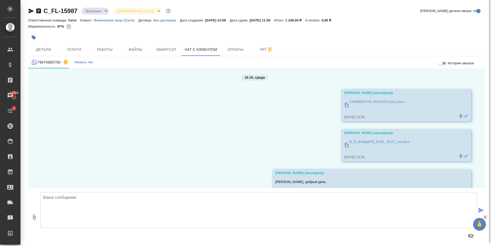
scroll to position [2525, 0]
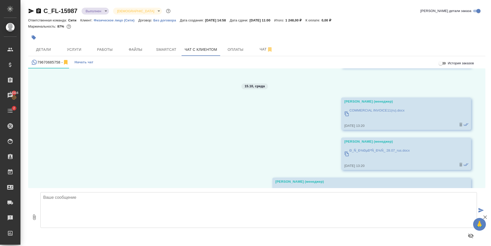
click at [369, 150] on p "Ð_Ñ_Ð¾ÐµÐºÑ_Ð¾Ñ_ 28.07_rus.docx" at bounding box center [379, 150] width 60 height 5
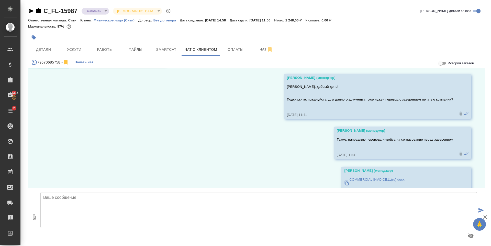
scroll to position [1861, 0]
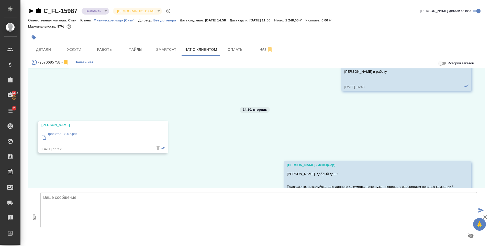
click at [58, 135] on p "Проектор 28.07.pdf" at bounding box center [62, 134] width 30 height 5
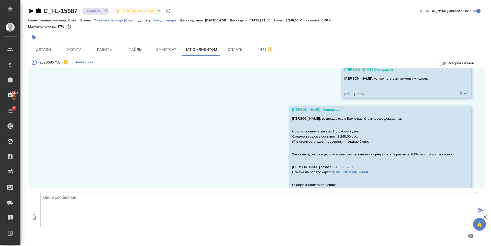
scroll to position [2321, 0]
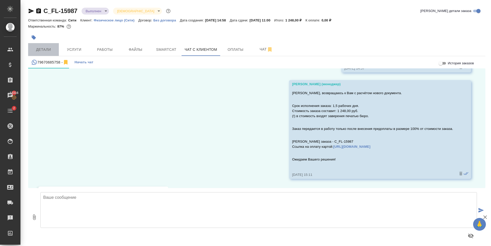
click at [43, 47] on span "Детали" at bounding box center [43, 50] width 25 height 6
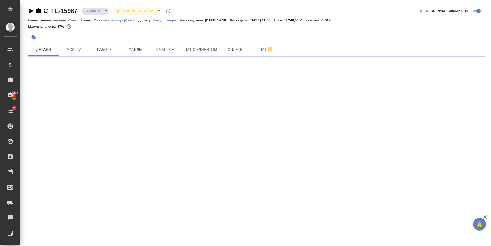
select select "RU"
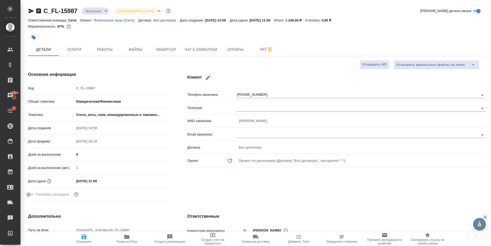
type textarea "x"
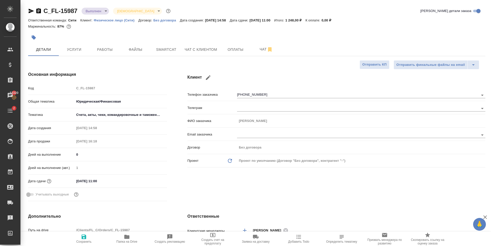
type textarea "x"
click at [202, 51] on span "Чат с клиентом" at bounding box center [201, 50] width 32 height 6
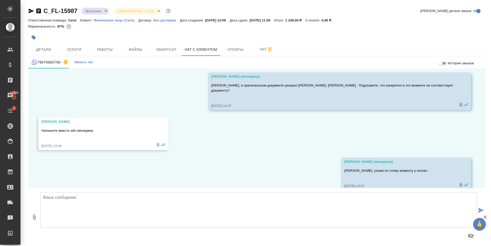
scroll to position [2653, 0]
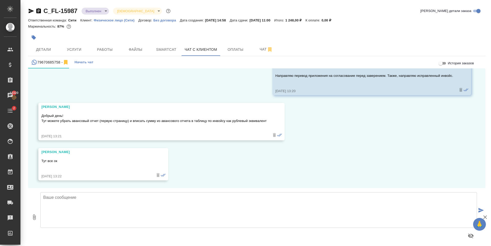
click at [92, 207] on textarea at bounding box center [258, 210] width 436 height 36
click at [154, 208] on textarea at bounding box center [258, 210] width 436 height 36
type textarea "Елизавета"
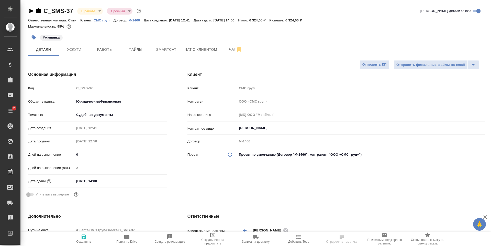
select select "RU"
type textarea "x"
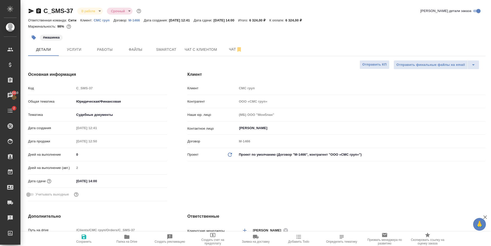
type textarea "x"
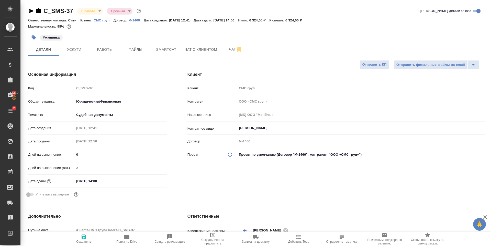
type textarea "x"
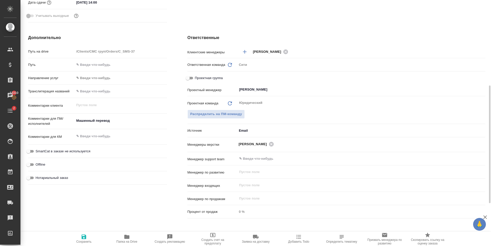
scroll to position [26, 0]
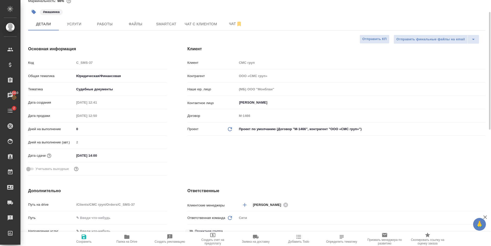
type textarea "x"
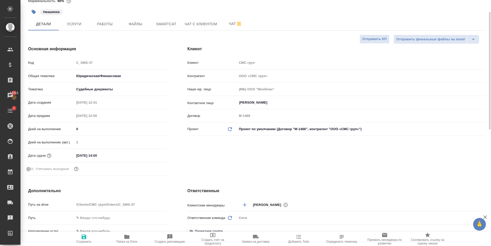
type textarea "x"
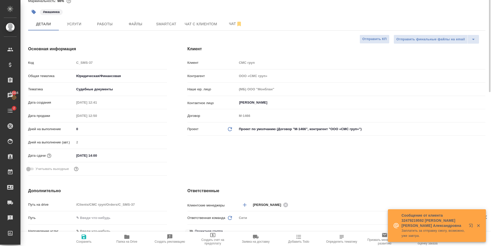
scroll to position [0, 0]
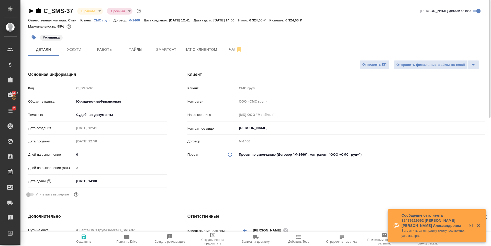
type textarea "x"
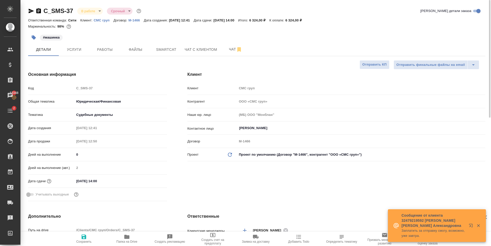
type textarea "x"
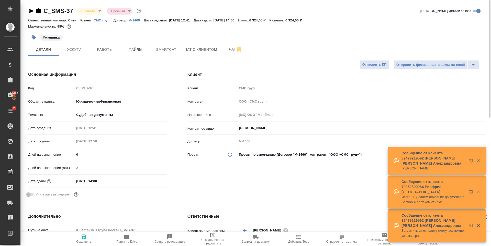
type textarea "x"
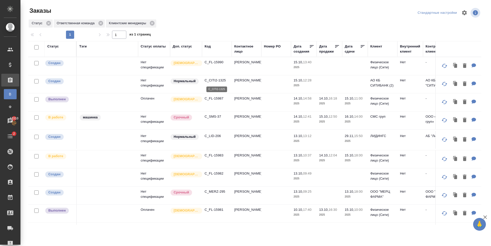
click at [223, 81] on p "C_CITI2-1325" at bounding box center [217, 80] width 25 height 5
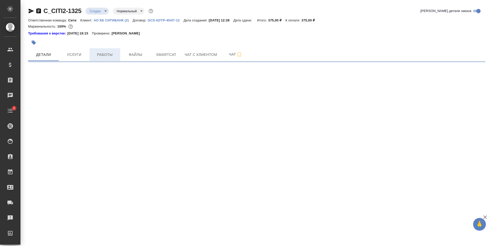
select select "RU"
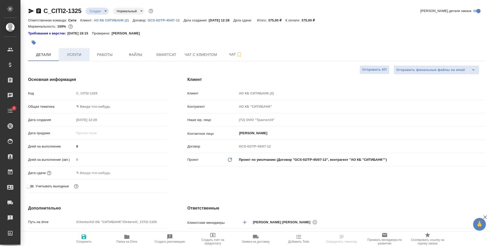
type textarea "x"
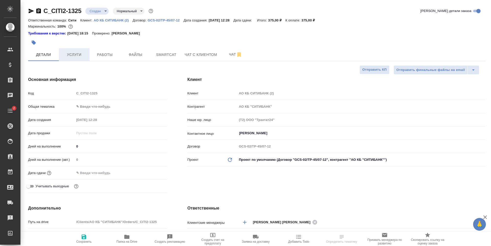
type textarea "x"
click at [31, 43] on icon "button" at bounding box center [33, 42] width 5 height 5
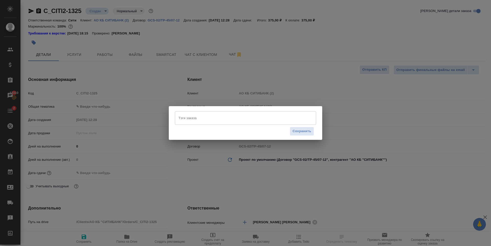
click at [195, 123] on div "Тэги заказа" at bounding box center [245, 117] width 141 height 13
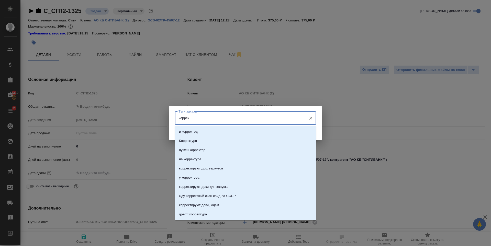
type input "коррект"
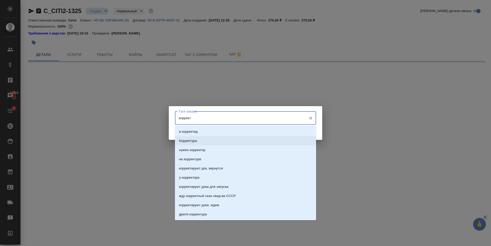
click at [204, 140] on li "Корректура" at bounding box center [245, 141] width 141 height 9
select select "RU"
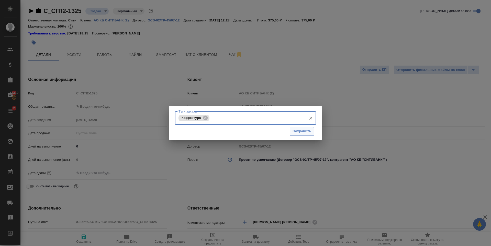
type textarea "x"
click at [302, 132] on span "Сохранить" at bounding box center [301, 132] width 19 height 6
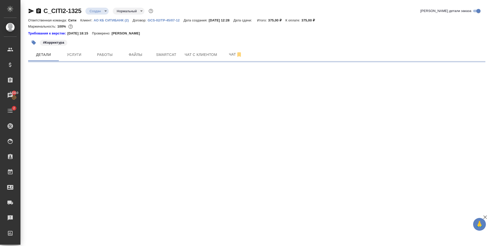
select select "RU"
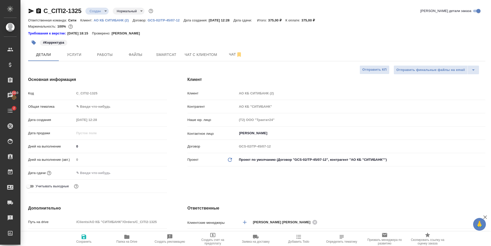
type textarea "x"
click at [108, 105] on body "🙏 .cls-1 fill:#fff; AWATERA Zaytseva Svetlana Клиенты Спецификации Заказы 13310…" at bounding box center [245, 123] width 491 height 246
drag, startPoint x: 123, startPoint y: 157, endPoint x: 121, endPoint y: 118, distance: 39.2
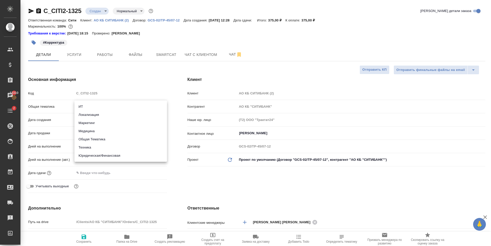
click at [123, 157] on li "Юридическая/Финансовая" at bounding box center [120, 156] width 93 height 8
type input "yr-fn"
type textarea "x"
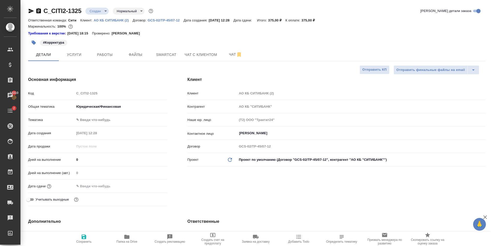
click at [107, 121] on body "🙏 .cls-1 fill:#fff; AWATERA Zaytseva Svetlana Клиенты Спецификации Заказы 13310…" at bounding box center [245, 123] width 491 height 246
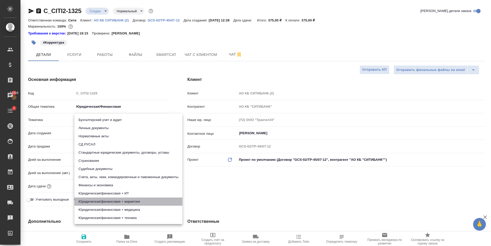
click at [145, 203] on li "Юридическая/финансовая + маркетинг" at bounding box center [128, 202] width 108 height 8
type textarea "x"
type input "5f647205b73bc97568ca66c4"
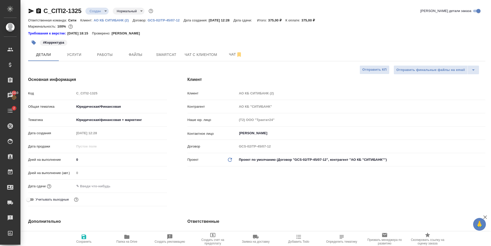
click at [85, 237] on icon "button" at bounding box center [84, 237] width 5 height 5
type textarea "x"
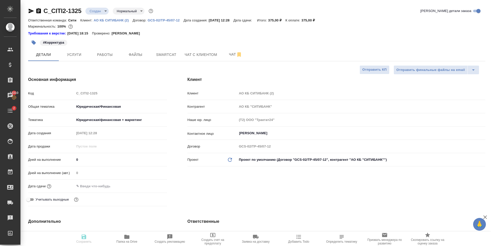
type textarea "x"
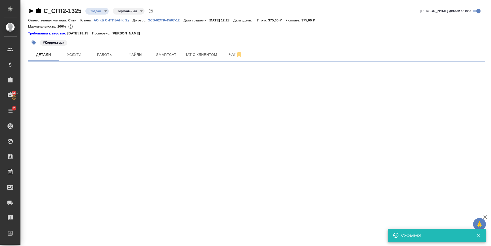
select select "RU"
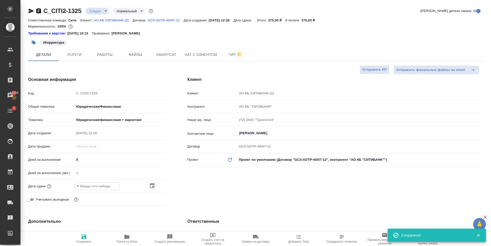
type textarea "x"
click at [154, 185] on icon "button" at bounding box center [152, 186] width 6 height 6
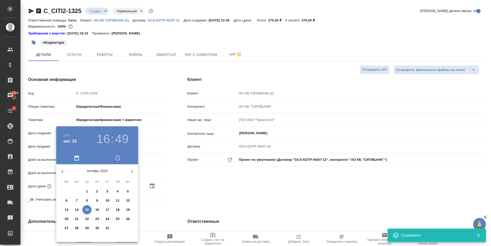
click at [98, 211] on p "16" at bounding box center [97, 210] width 4 height 5
type input "16.10.2025 16:49"
type textarea "x"
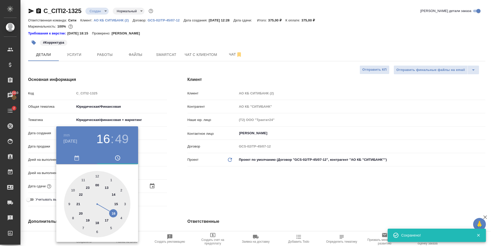
click at [114, 215] on div at bounding box center [97, 204] width 66 height 66
type textarea "x"
click at [97, 176] on div at bounding box center [97, 204] width 66 height 66
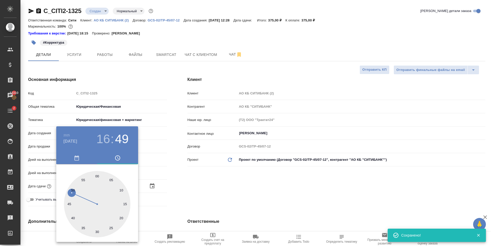
type input "[DATE] 16:00"
type textarea "x"
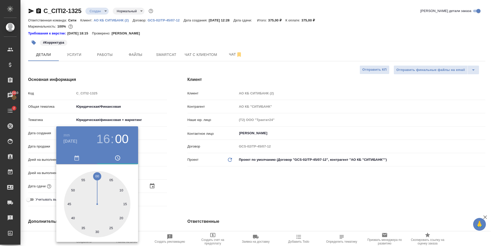
click at [210, 181] on div at bounding box center [245, 123] width 491 height 246
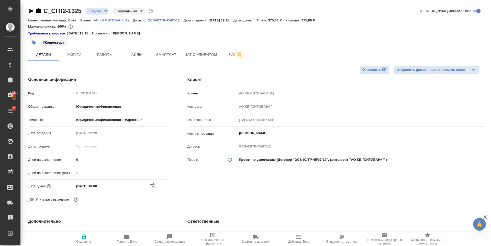
click at [81, 241] on span "Сохранить" at bounding box center [83, 242] width 15 height 4
type textarea "x"
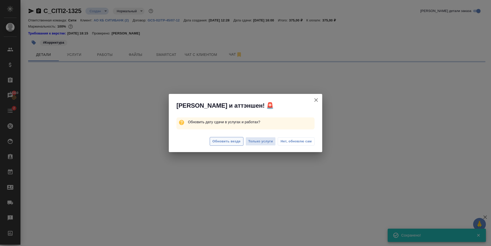
click at [229, 140] on span "Обновить везде" at bounding box center [226, 142] width 28 height 6
select select "RU"
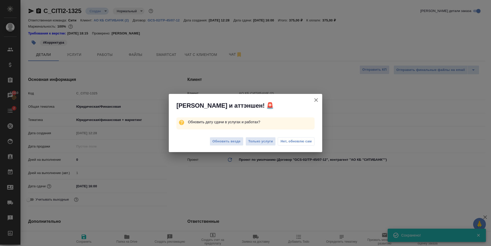
type textarea "x"
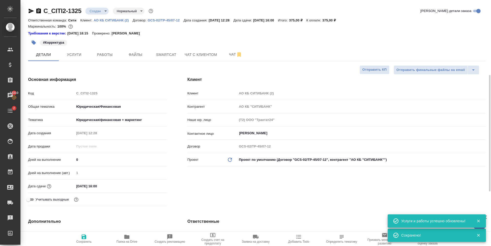
scroll to position [128, 0]
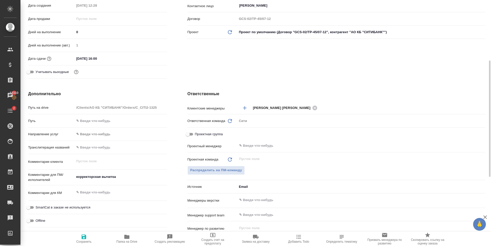
type textarea "x"
click at [136, 176] on textarea "корректорская вычитка" at bounding box center [120, 177] width 93 height 9
type textarea "x"
type textarea "корректорская вычитка"
type textarea "x"
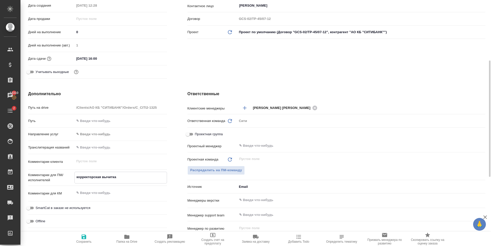
type textarea "x"
type textarea "корректорская вычитка в"
type textarea "x"
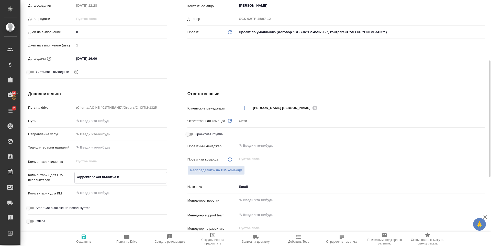
type textarea "корректорская вычитка в"
type textarea "x"
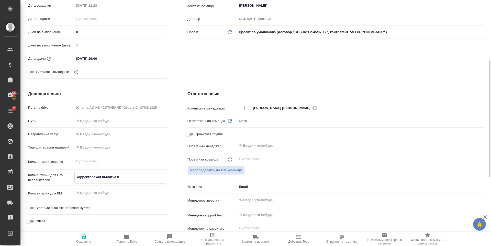
type textarea "корректорская вычитка в т"
type textarea "x"
type textarea "корректорская вычитка в та"
type textarea "x"
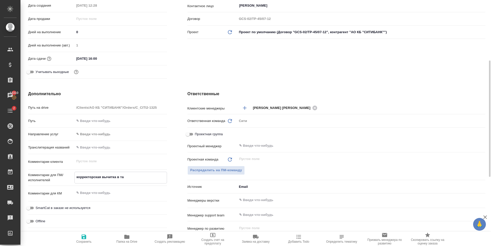
type textarea "x"
type textarea "корректорская вычитка в таб"
type textarea "x"
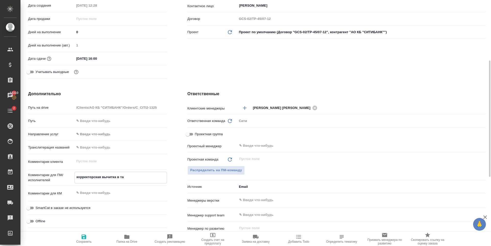
type textarea "x"
type textarea "корректорская вычитка в табл"
type textarea "x"
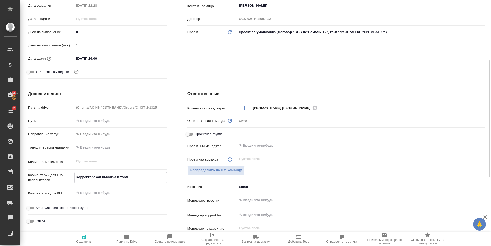
type textarea "x"
type textarea "корректорская вычитка в табли"
type textarea "x"
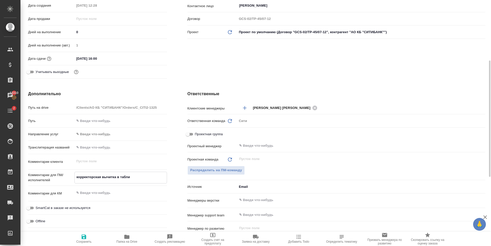
type textarea "корректорская вычитка в таблич"
type textarea "x"
type textarea "корректорская вычитка в табличк"
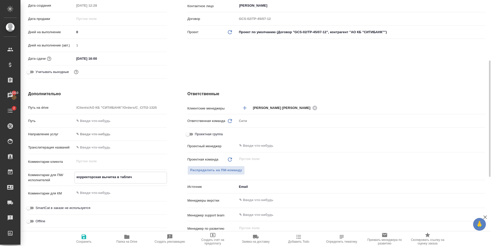
type textarea "x"
type textarea "корректорская вычитка в табличке"
type textarea "x"
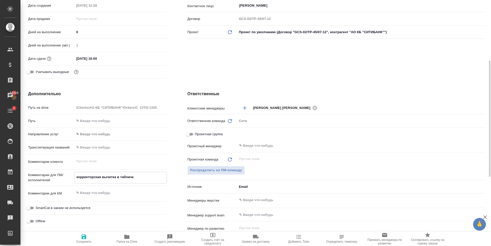
type textarea "x"
type textarea "корректорская вычитка в табличке"
type textarea "x"
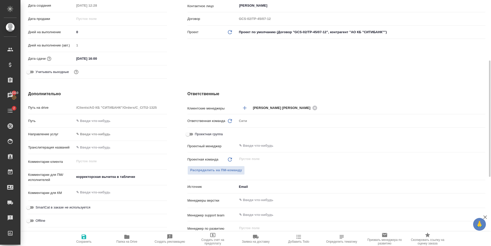
type textarea "x"
click at [81, 240] on icon "button" at bounding box center [84, 237] width 6 height 6
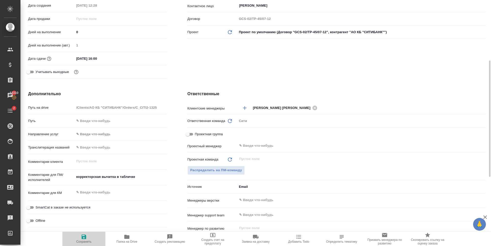
type textarea "x"
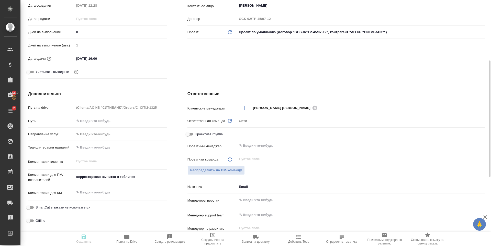
type textarea "x"
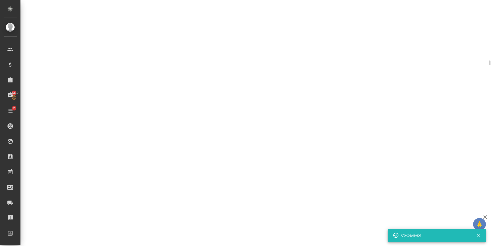
select select "RU"
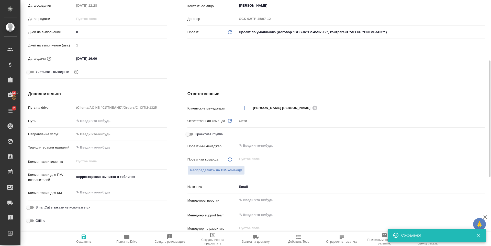
type textarea "x"
click at [201, 169] on span "Распределить на ПМ-команду" at bounding box center [216, 171] width 52 height 6
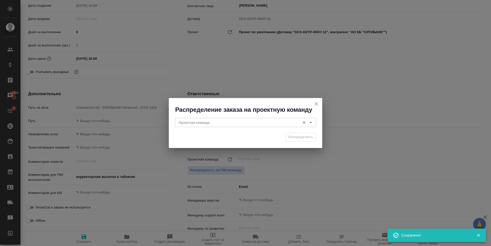
click at [198, 121] on input "Проектная команда" at bounding box center [236, 123] width 121 height 6
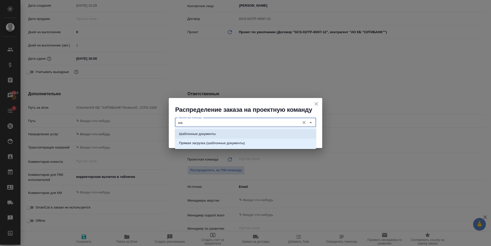
click at [218, 136] on li "Шаблонные документы" at bounding box center [245, 134] width 141 height 9
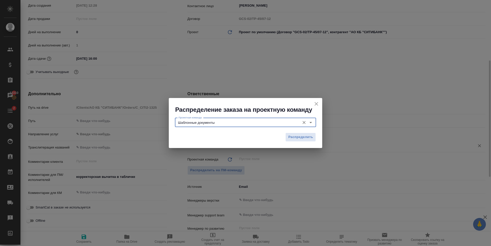
type input "Шаблонные документы"
click at [308, 138] on span "Распределить" at bounding box center [300, 137] width 25 height 6
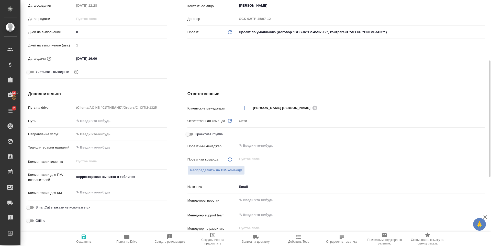
type textarea "x"
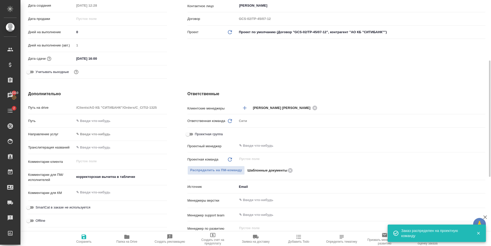
click at [78, 240] on span "Сохранить" at bounding box center [83, 239] width 37 height 10
type textarea "x"
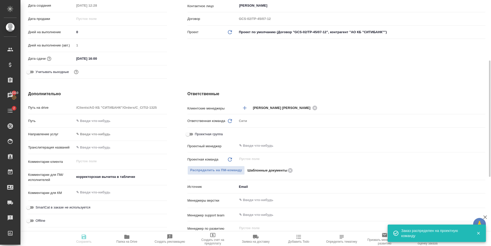
type textarea "x"
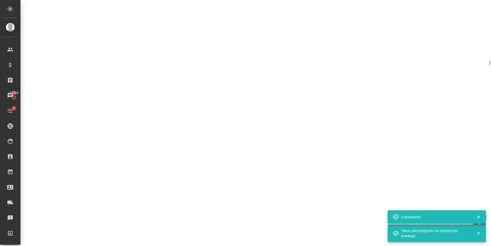
select select "RU"
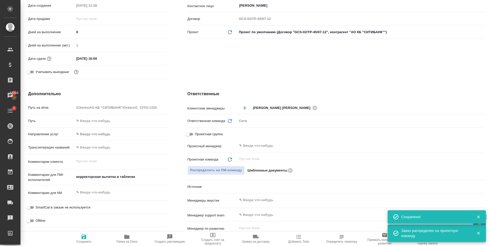
type textarea "x"
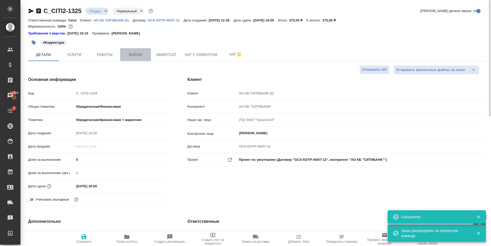
click at [123, 50] on button "Файлы" at bounding box center [135, 54] width 31 height 13
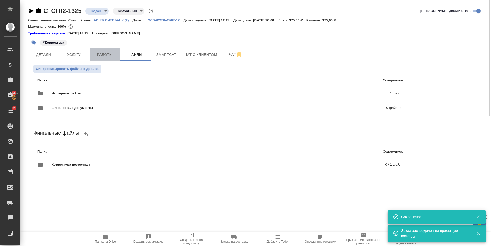
click at [108, 50] on button "Работы" at bounding box center [104, 54] width 31 height 13
click at [172, 52] on span "Smartcat" at bounding box center [166, 55] width 25 height 6
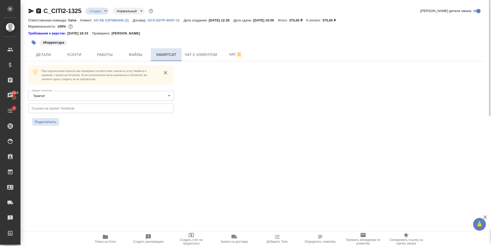
click at [172, 52] on span "Smartcat" at bounding box center [166, 55] width 25 height 6
drag, startPoint x: 84, startPoint y: 13, endPoint x: 39, endPoint y: 15, distance: 45.8
click at [39, 15] on div "C_CITI2-1325 Создан new Нормальный normal" at bounding box center [91, 11] width 126 height 8
copy link "C_CITI2-1325"
click at [133, 55] on span "Файлы" at bounding box center [135, 55] width 25 height 6
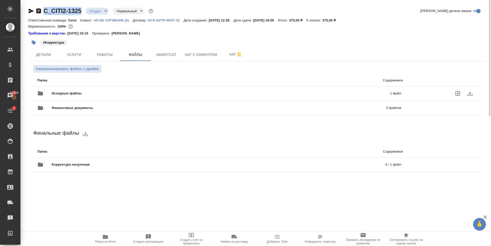
click at [471, 93] on icon "download" at bounding box center [469, 94] width 5 height 4
click at [341, 49] on div "Детали Услуги Работы Файлы Smartcat Чат с клиентом Чат" at bounding box center [256, 54] width 457 height 13
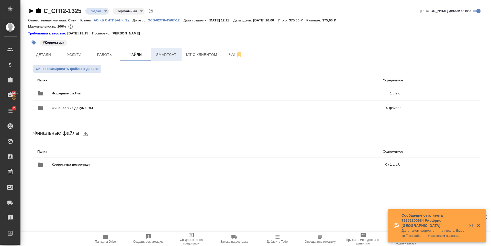
click at [161, 53] on span "Smartcat" at bounding box center [166, 55] width 25 height 6
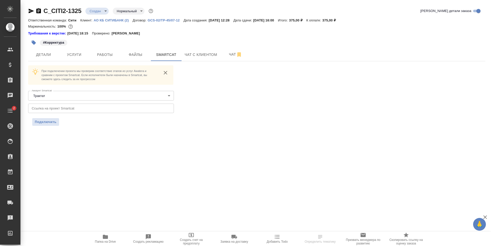
click at [74, 106] on input "text" at bounding box center [101, 108] width 146 height 9
drag, startPoint x: 267, startPoint y: 92, endPoint x: 258, endPoint y: 84, distance: 12.1
click at [267, 90] on div "При подключении проекта мы проверим соответствие этапов из услуг Awatera и срав…" at bounding box center [256, 95] width 457 height 61
click at [230, 55] on span "Чат" at bounding box center [235, 54] width 25 height 6
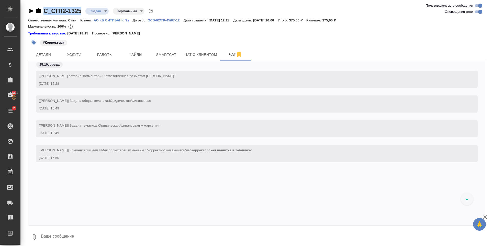
drag, startPoint x: 82, startPoint y: 14, endPoint x: 46, endPoint y: 14, distance: 36.6
click at [46, 14] on div "C_CITI2-1325 Создан new Нормальный normal" at bounding box center [91, 11] width 126 height 8
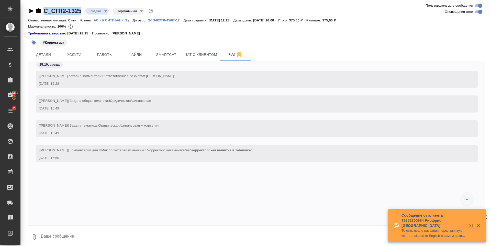
copy link "C_CITI2-1325"
click at [153, 55] on button "Smartcat" at bounding box center [166, 54] width 31 height 13
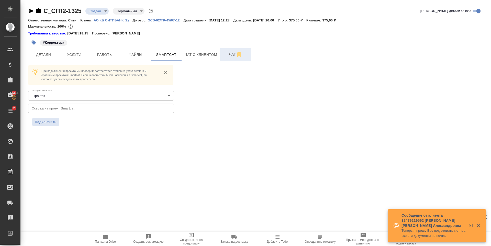
click at [235, 49] on button "Чат" at bounding box center [235, 54] width 31 height 13
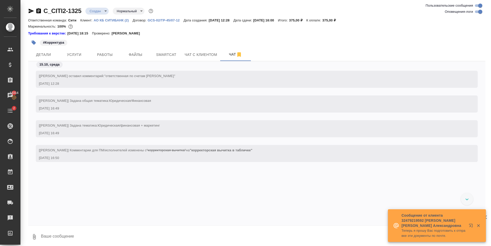
click at [153, 184] on div "[[PERSON_NAME] оставил комментарий: "ответственная по счетам [PERSON_NAME]" [DA…" at bounding box center [256, 139] width 457 height 157
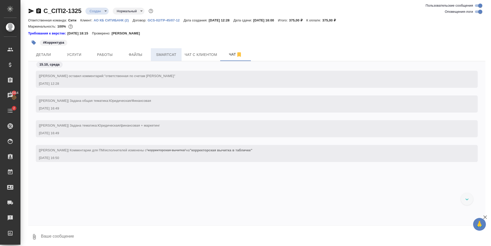
click at [172, 57] on span "Smartcat" at bounding box center [166, 55] width 25 height 6
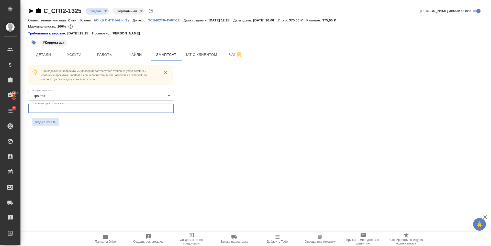
click at [87, 107] on input "text" at bounding box center [101, 108] width 146 height 9
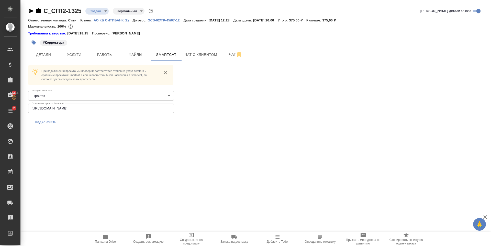
click at [53, 124] on span "Подключить" at bounding box center [46, 122] width 22 height 5
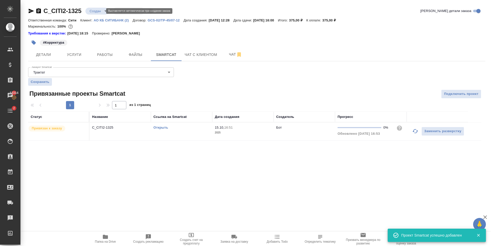
click at [96, 11] on body "🙏 .cls-1 fill:#fff; AWATERA Zaytseva Svetlana Клиенты Спецификации Заказы 13314…" at bounding box center [245, 123] width 491 height 246
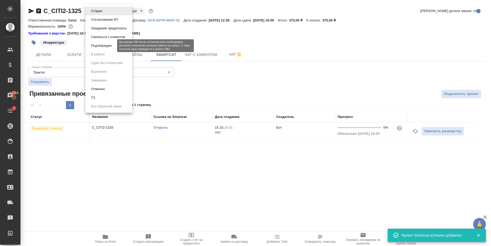
click at [107, 46] on button "Подтвержден" at bounding box center [101, 46] width 24 height 6
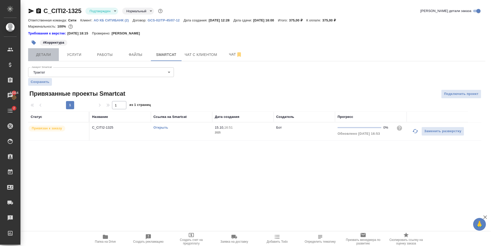
click at [39, 50] on button "Детали" at bounding box center [43, 54] width 31 height 13
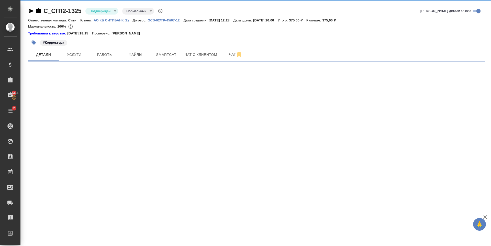
select select "RU"
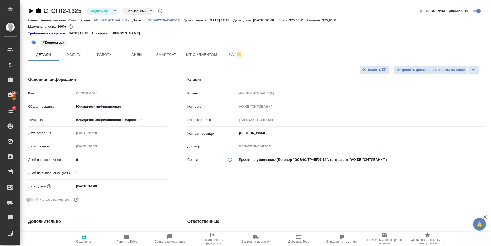
type textarea "x"
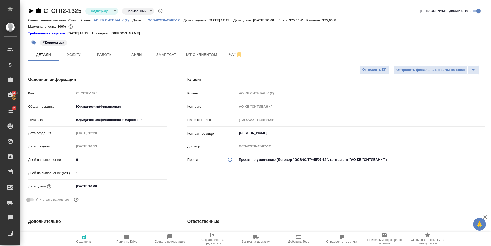
type textarea "x"
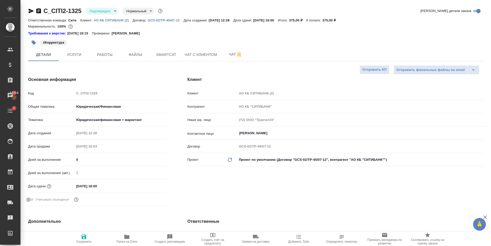
type textarea "x"
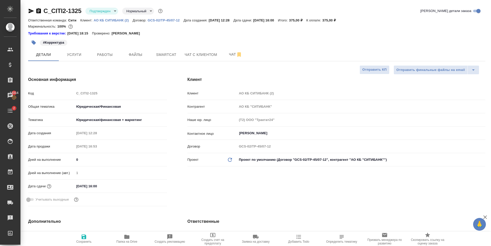
type textarea "x"
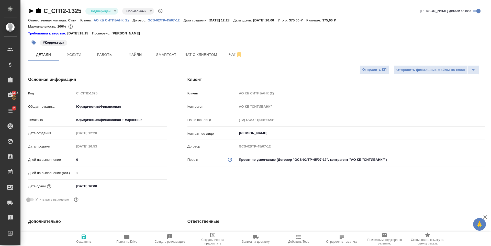
type textarea "x"
click at [37, 56] on span "Детали" at bounding box center [43, 55] width 25 height 6
type textarea "x"
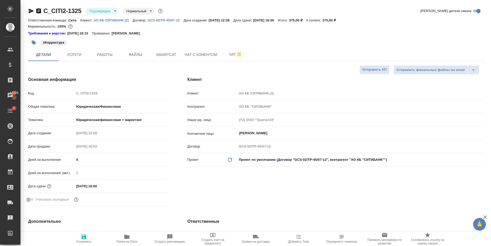
type textarea "x"
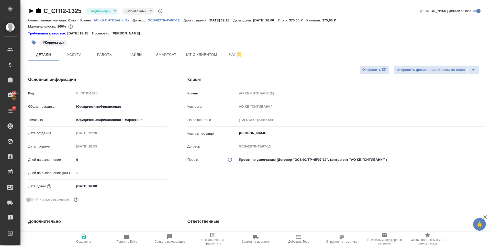
type textarea "x"
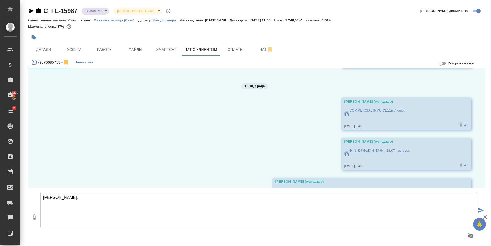
scroll to position [2653, 0]
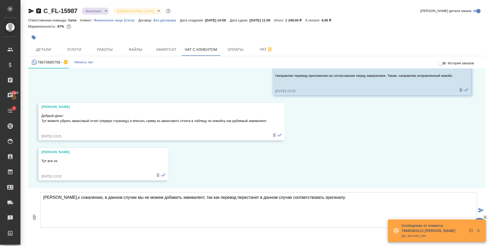
click at [367, 200] on textarea "[PERSON_NAME],к сожалению, в данном случае мы не можем добавить эквивалент, так…" at bounding box center [258, 210] width 436 height 36
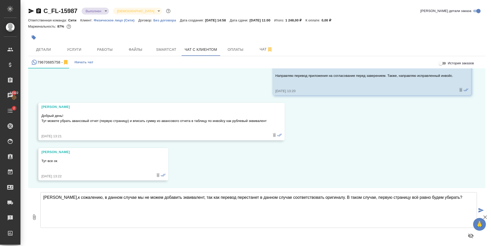
type textarea "[PERSON_NAME],к сожалению, в данном случае мы не можем добавить эквивалент, так…"
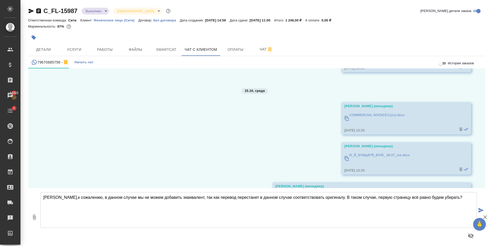
scroll to position [2520, 0]
click at [368, 116] on p "COMMERCIAL INVOICE11(ru).docx" at bounding box center [376, 116] width 55 height 5
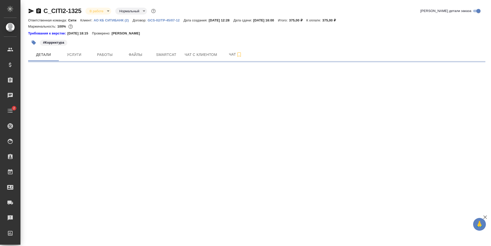
select select "RU"
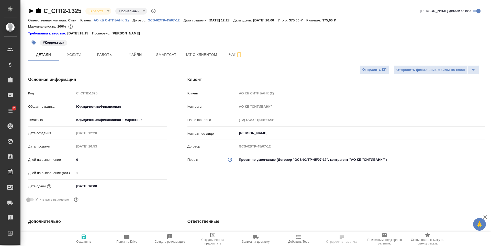
type textarea "x"
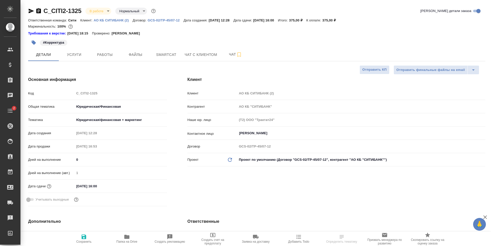
type textarea "x"
click at [101, 57] on span "Работы" at bounding box center [105, 55] width 25 height 6
